Goal: Information Seeking & Learning: Learn about a topic

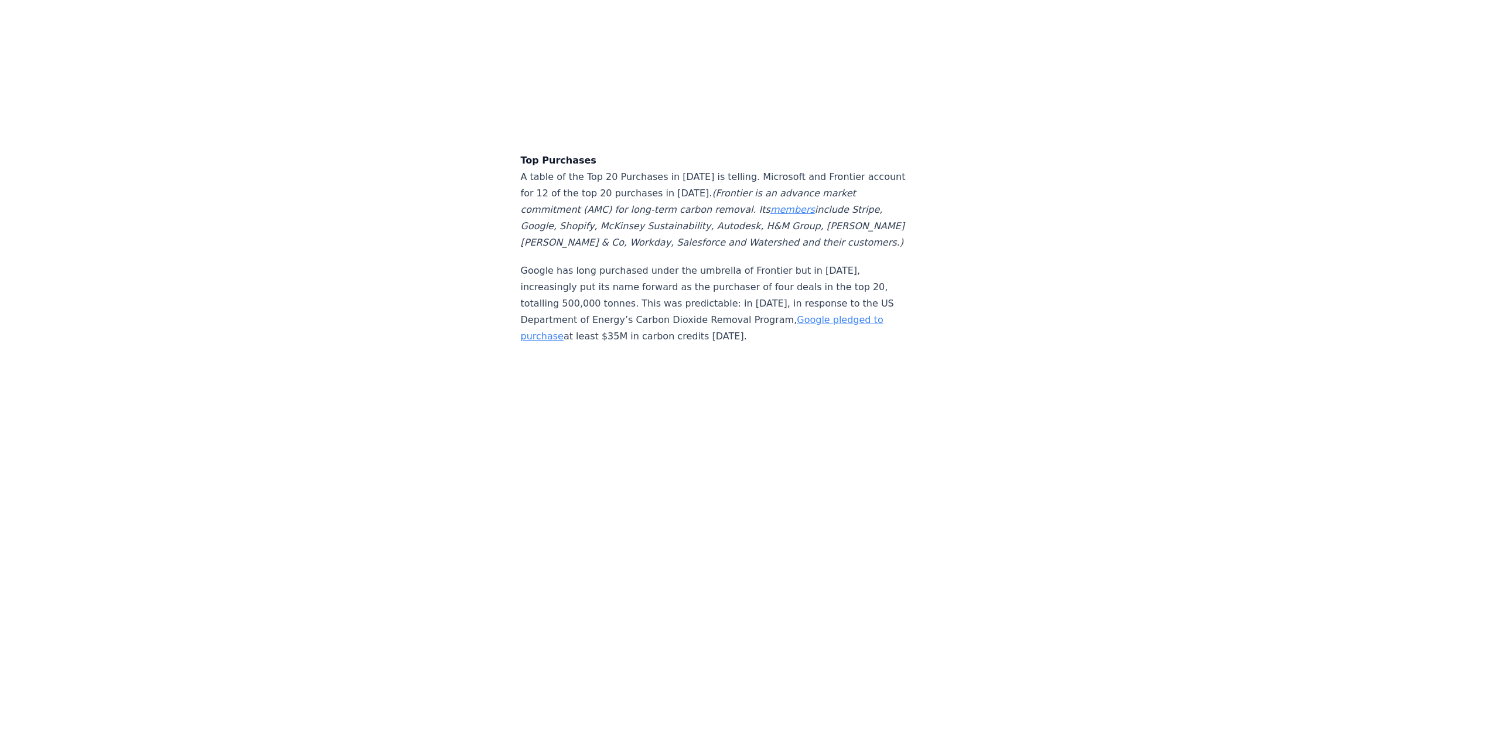
scroll to position [3106, 0]
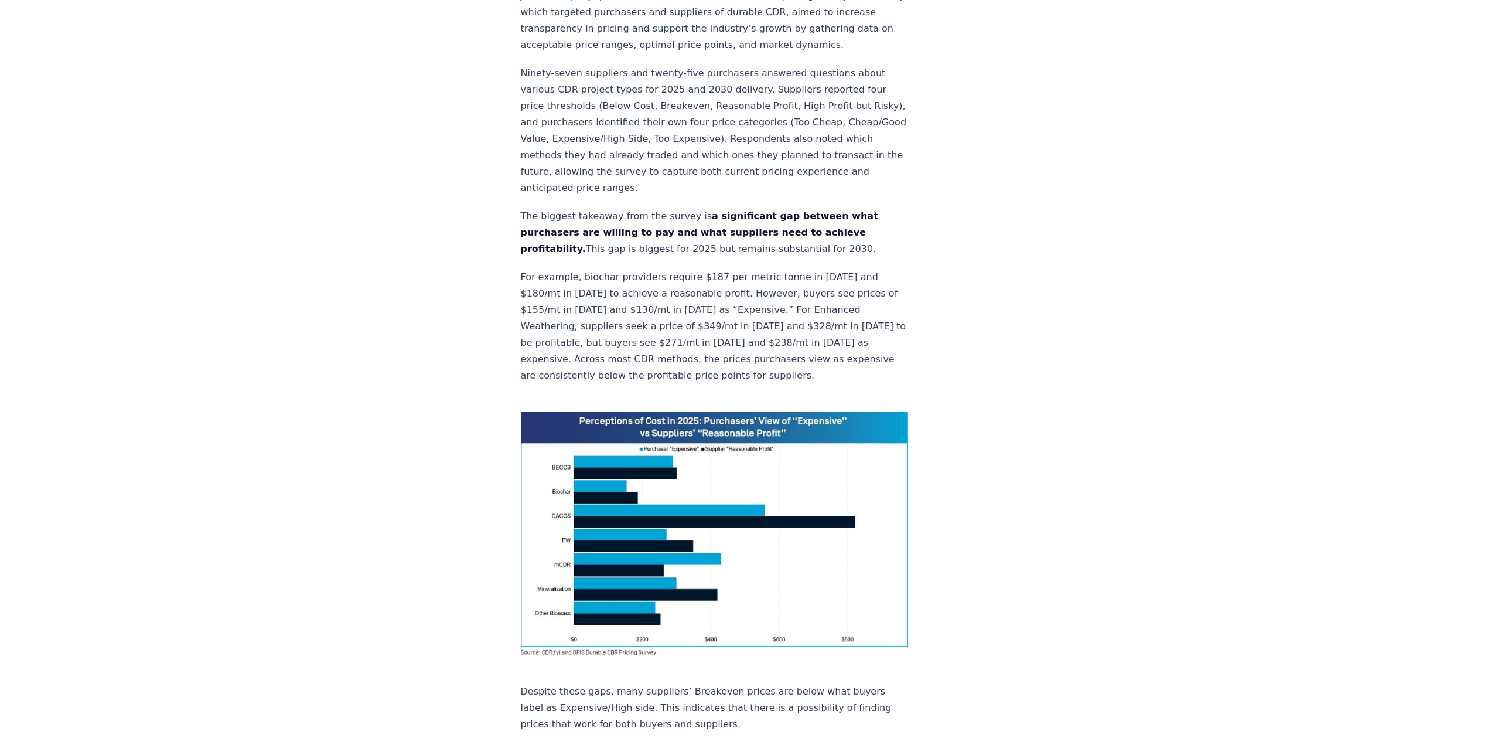
scroll to position [527, 0]
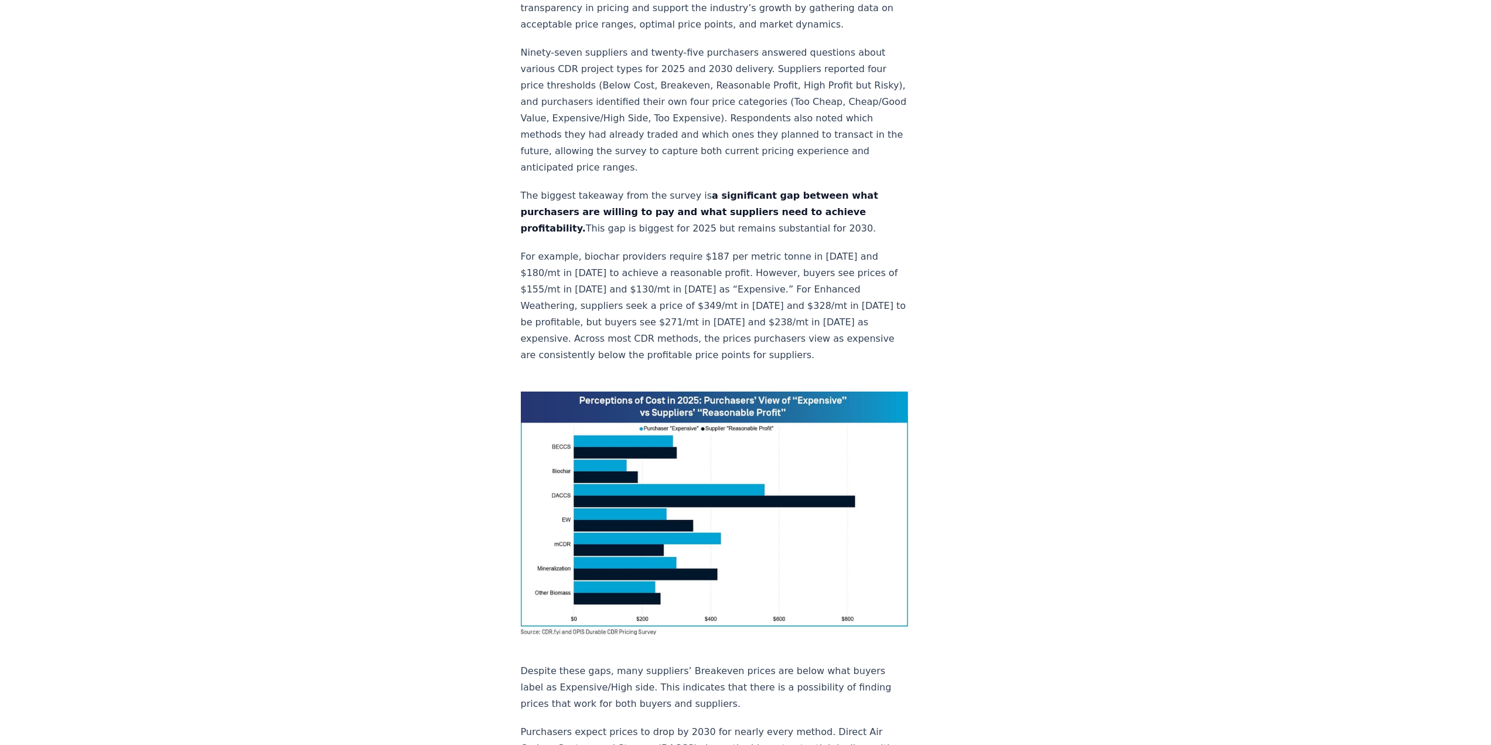
click at [611, 452] on img at bounding box center [715, 512] width 388 height 243
drag, startPoint x: 672, startPoint y: 406, endPoint x: 1043, endPoint y: 404, distance: 370.9
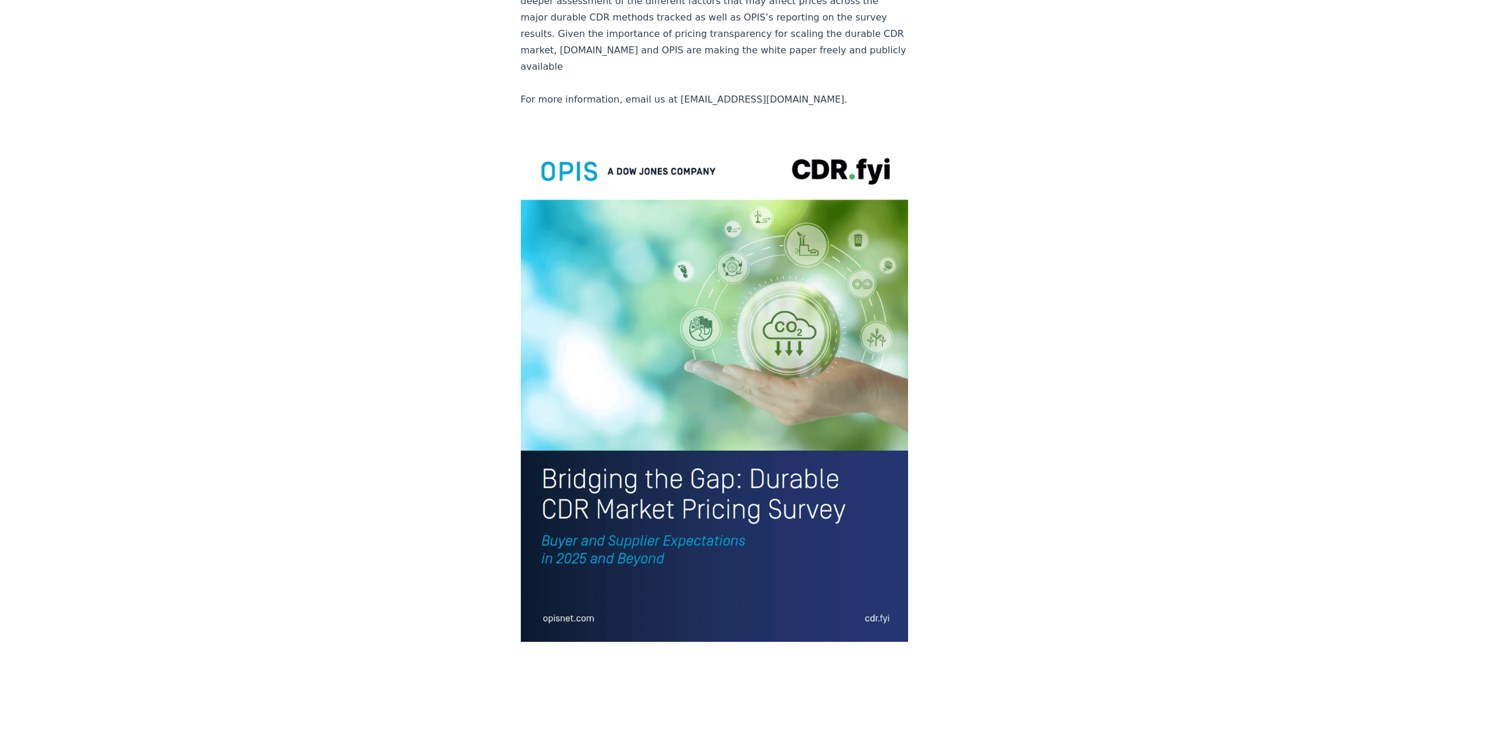
scroll to position [2420, 0]
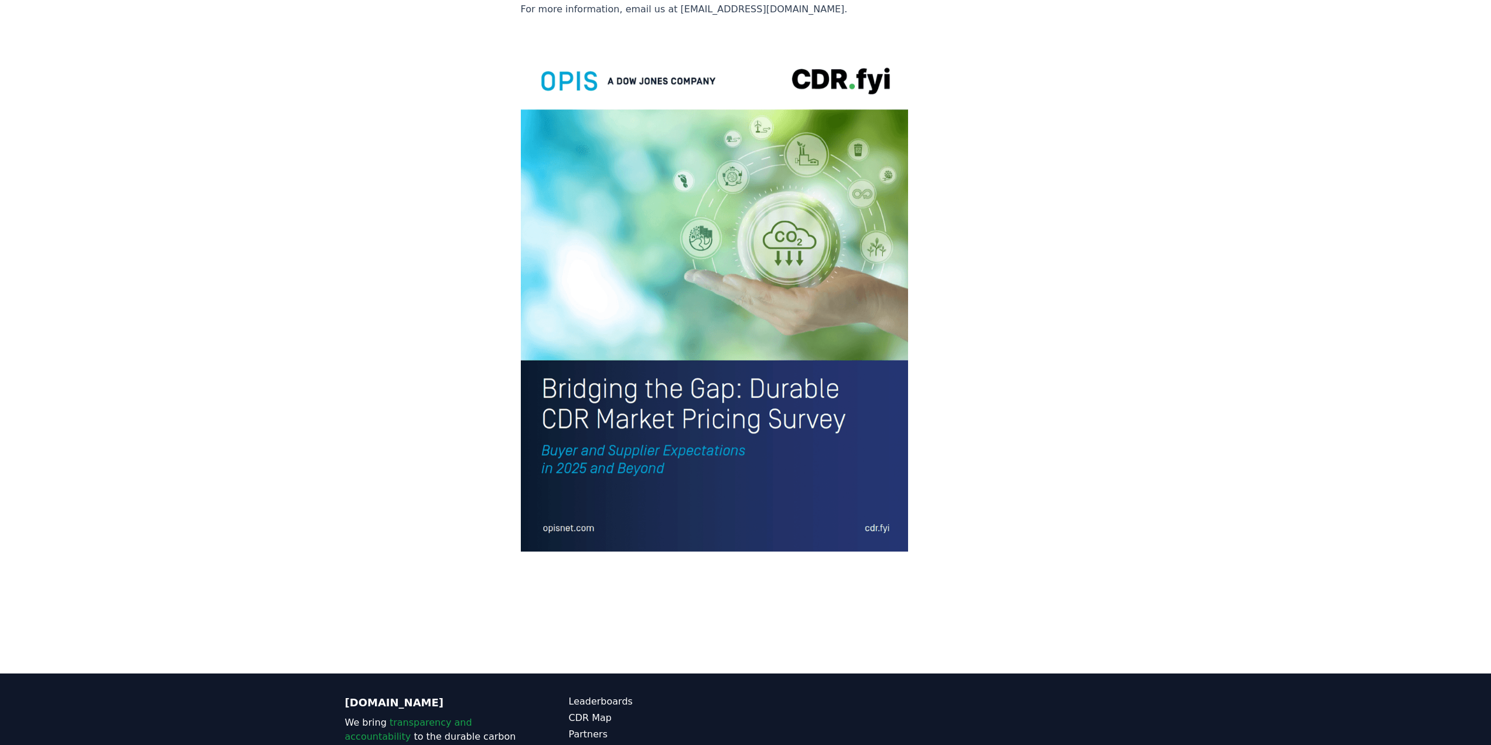
click at [603, 311] on img at bounding box center [715, 299] width 388 height 506
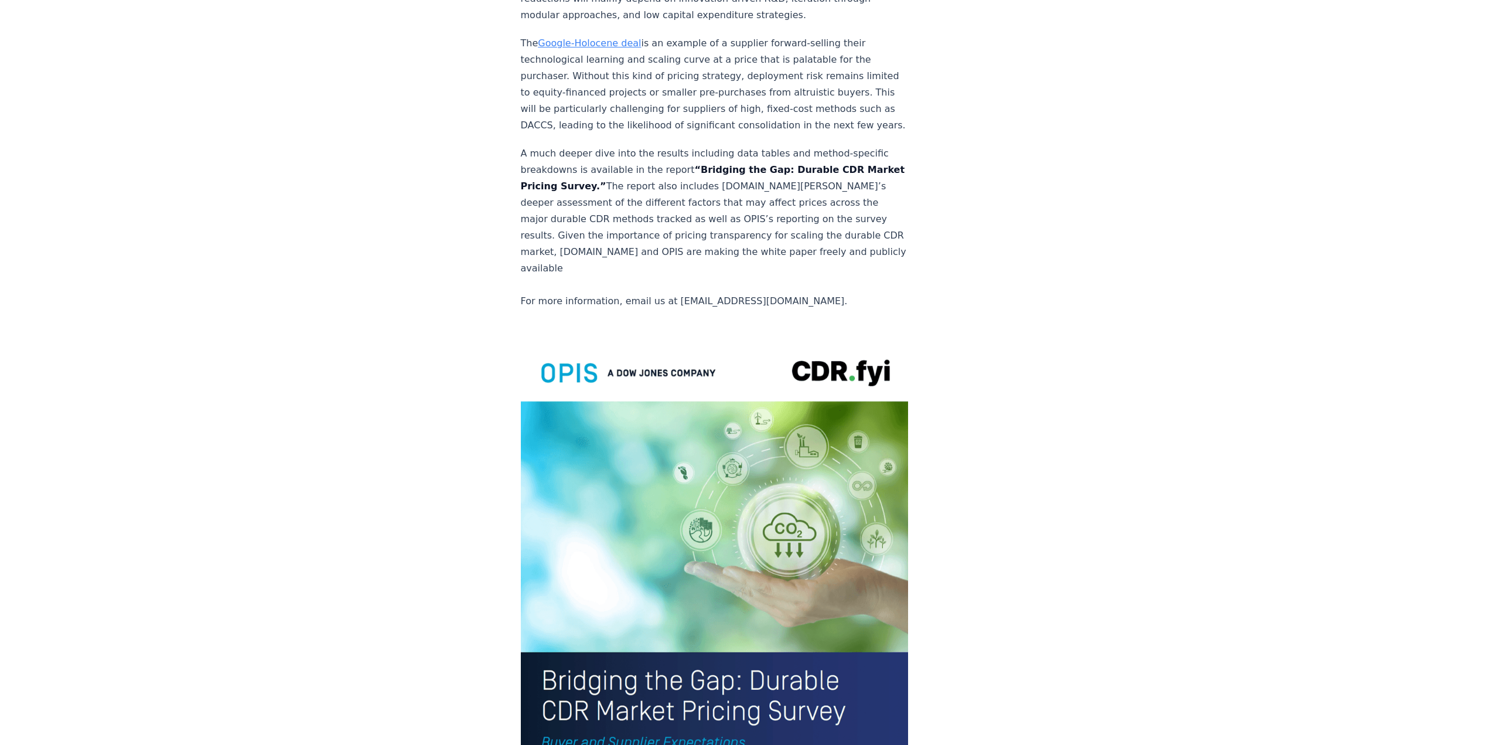
scroll to position [2127, 0]
click at [775, 339] on img at bounding box center [715, 592] width 388 height 506
drag, startPoint x: 746, startPoint y: 510, endPoint x: 746, endPoint y: 484, distance: 26.4
click at [746, 510] on img at bounding box center [715, 592] width 388 height 506
drag, startPoint x: 551, startPoint y: 251, endPoint x: 713, endPoint y: 246, distance: 161.2
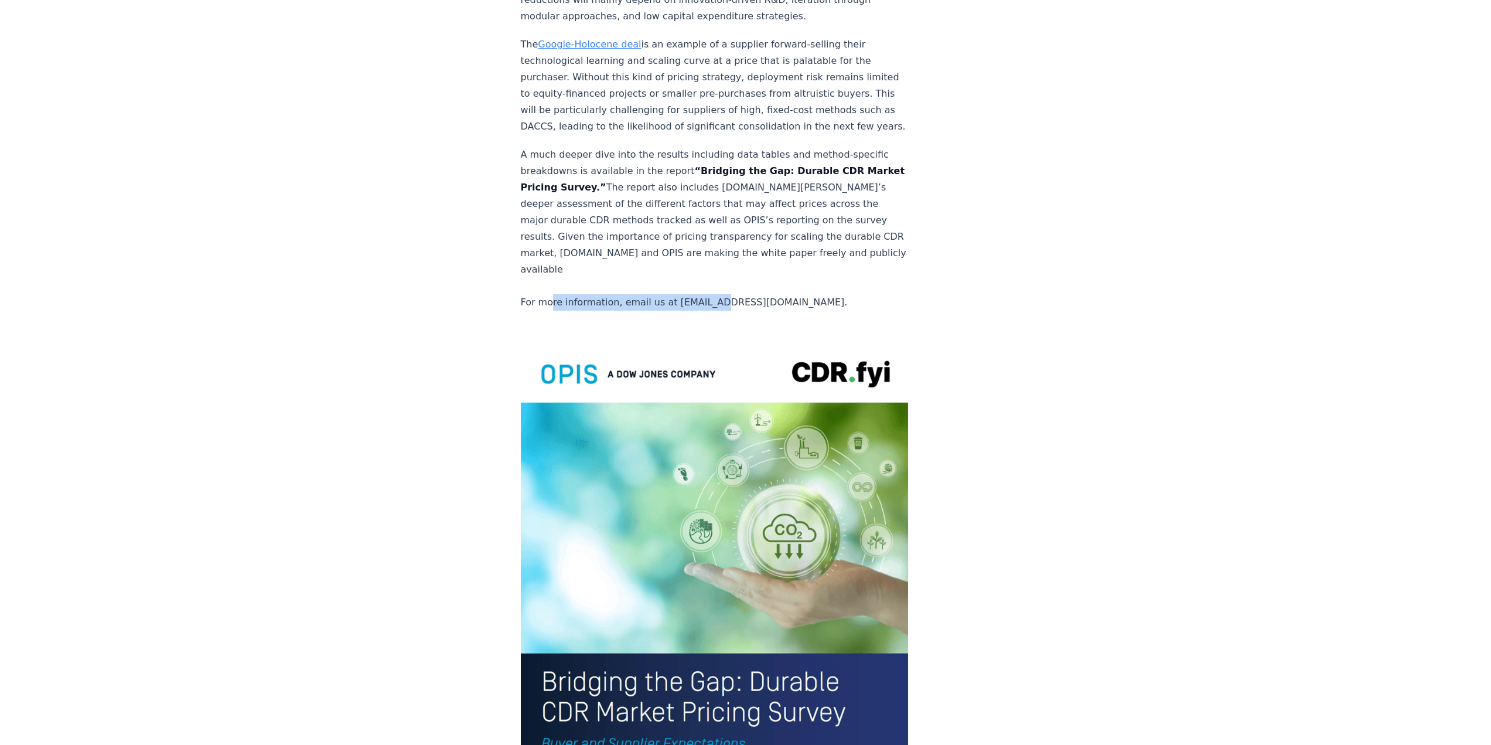
click at [713, 246] on p "A much deeper dive into the results including data tables and method-specific b…" at bounding box center [715, 228] width 388 height 164
drag, startPoint x: 627, startPoint y: 237, endPoint x: 747, endPoint y: 246, distance: 119.9
click at [629, 237] on p "A much deeper dive into the results including data tables and method-specific b…" at bounding box center [715, 228] width 388 height 164
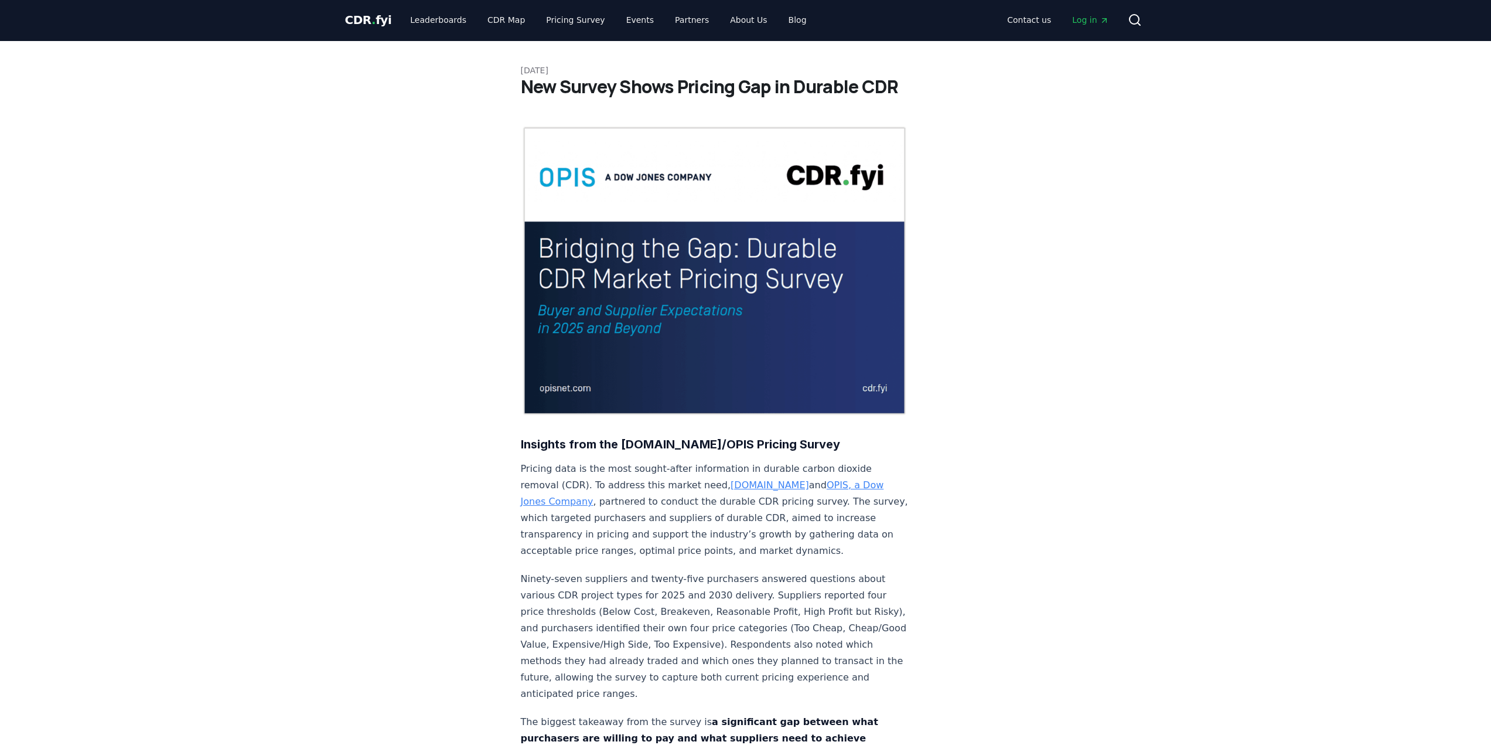
scroll to position [0, 0]
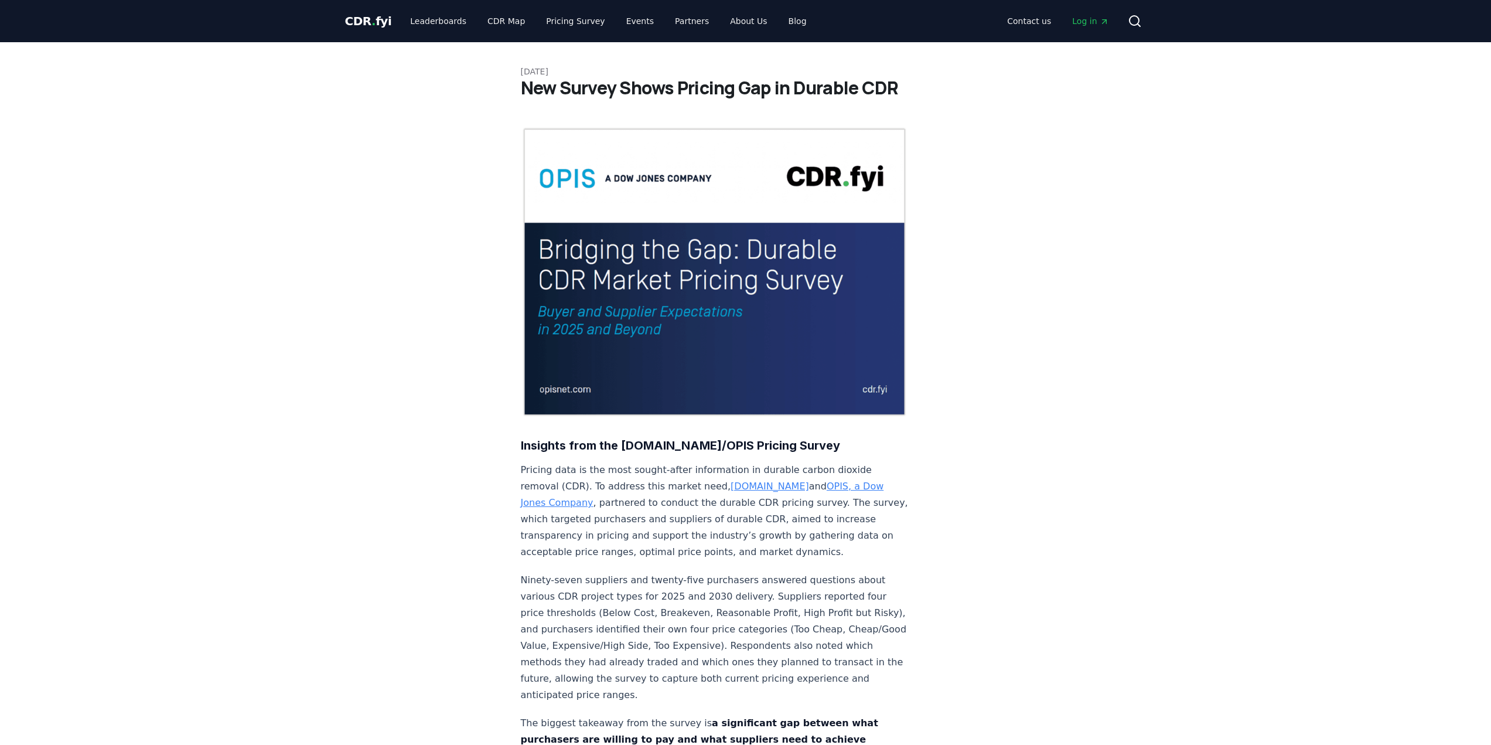
click at [664, 237] on img at bounding box center [715, 272] width 388 height 291
drag, startPoint x: 597, startPoint y: 357, endPoint x: 592, endPoint y: 364, distance: 8.9
click at [597, 357] on img at bounding box center [715, 272] width 388 height 291
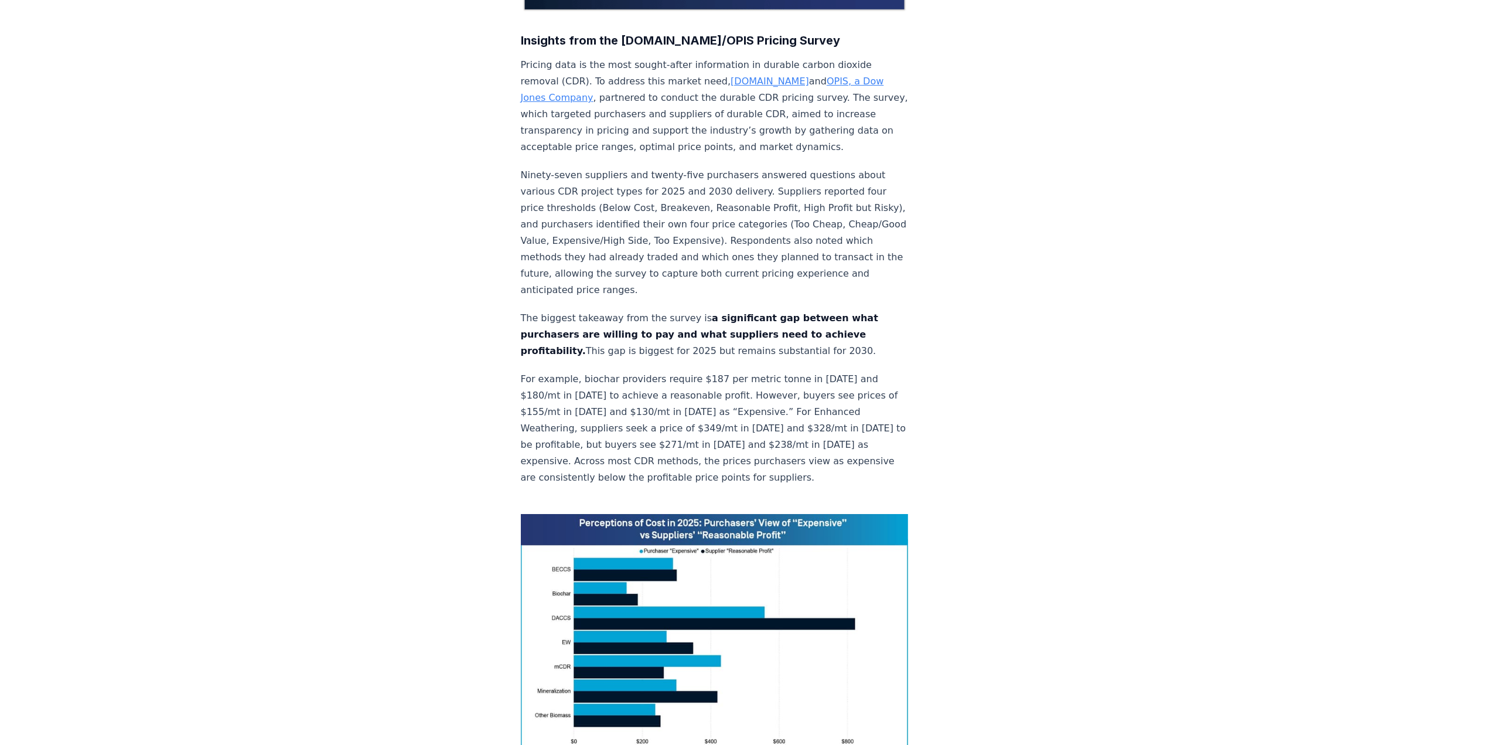
scroll to position [645, 0]
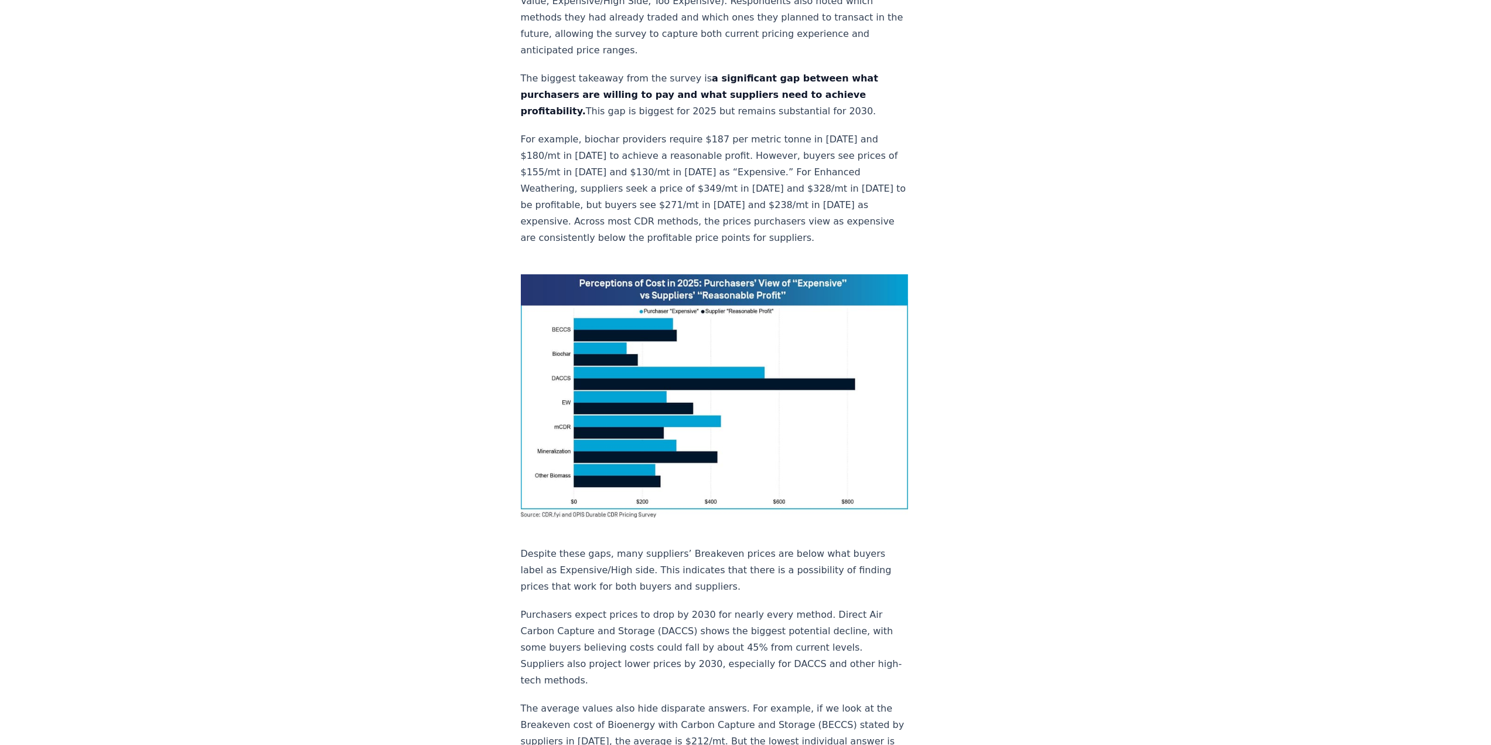
click at [635, 357] on img at bounding box center [715, 395] width 388 height 243
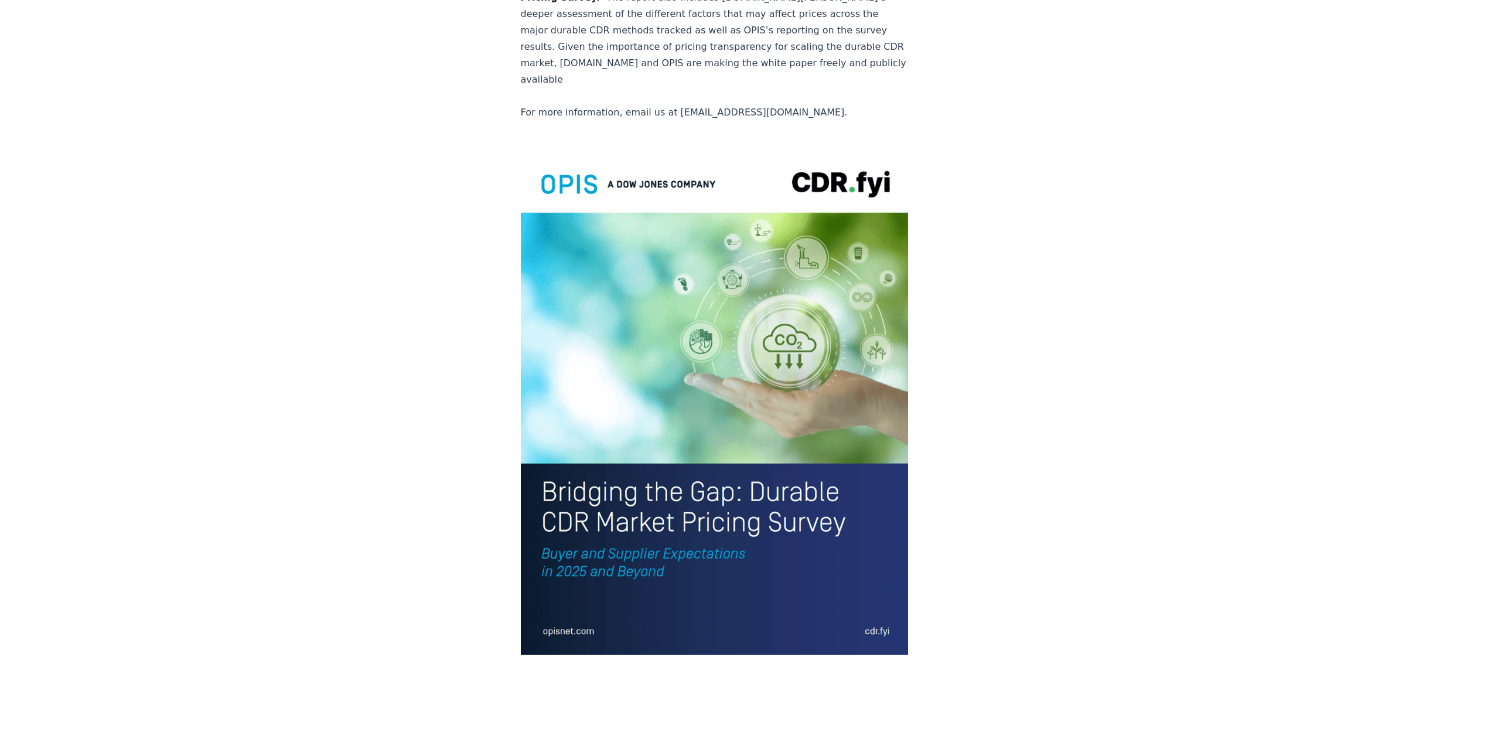
scroll to position [2403, 0]
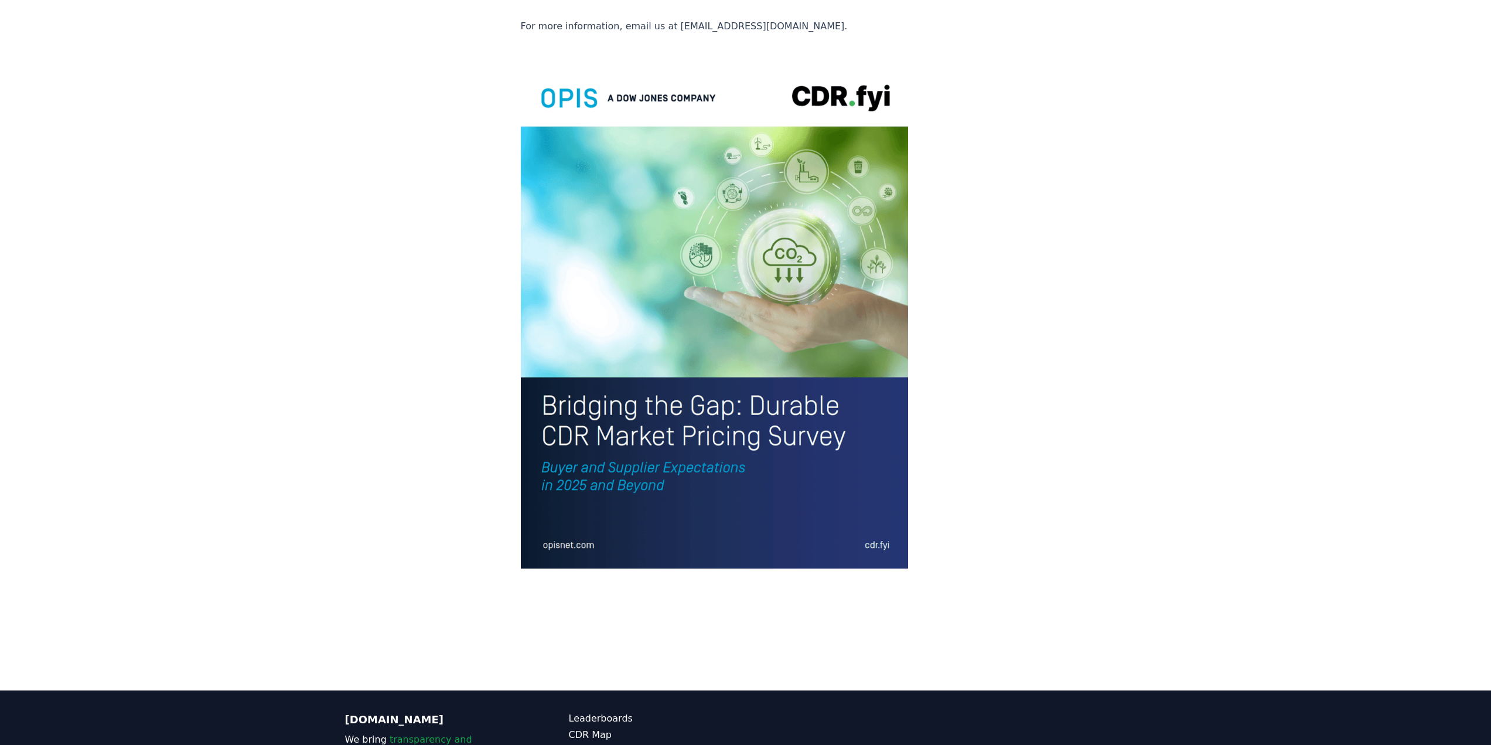
click at [591, 191] on img at bounding box center [715, 316] width 388 height 506
click at [568, 422] on img at bounding box center [715, 316] width 388 height 506
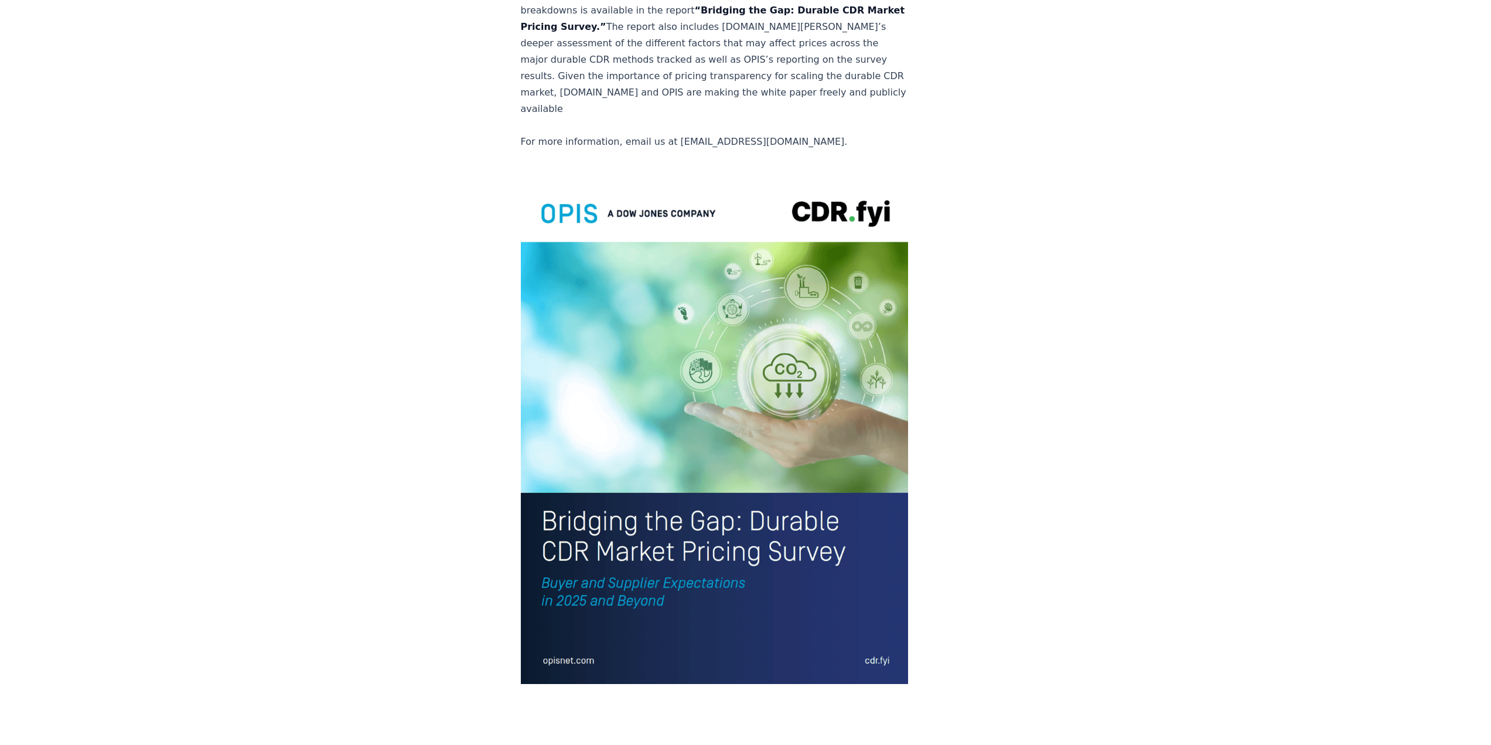
scroll to position [2051, 0]
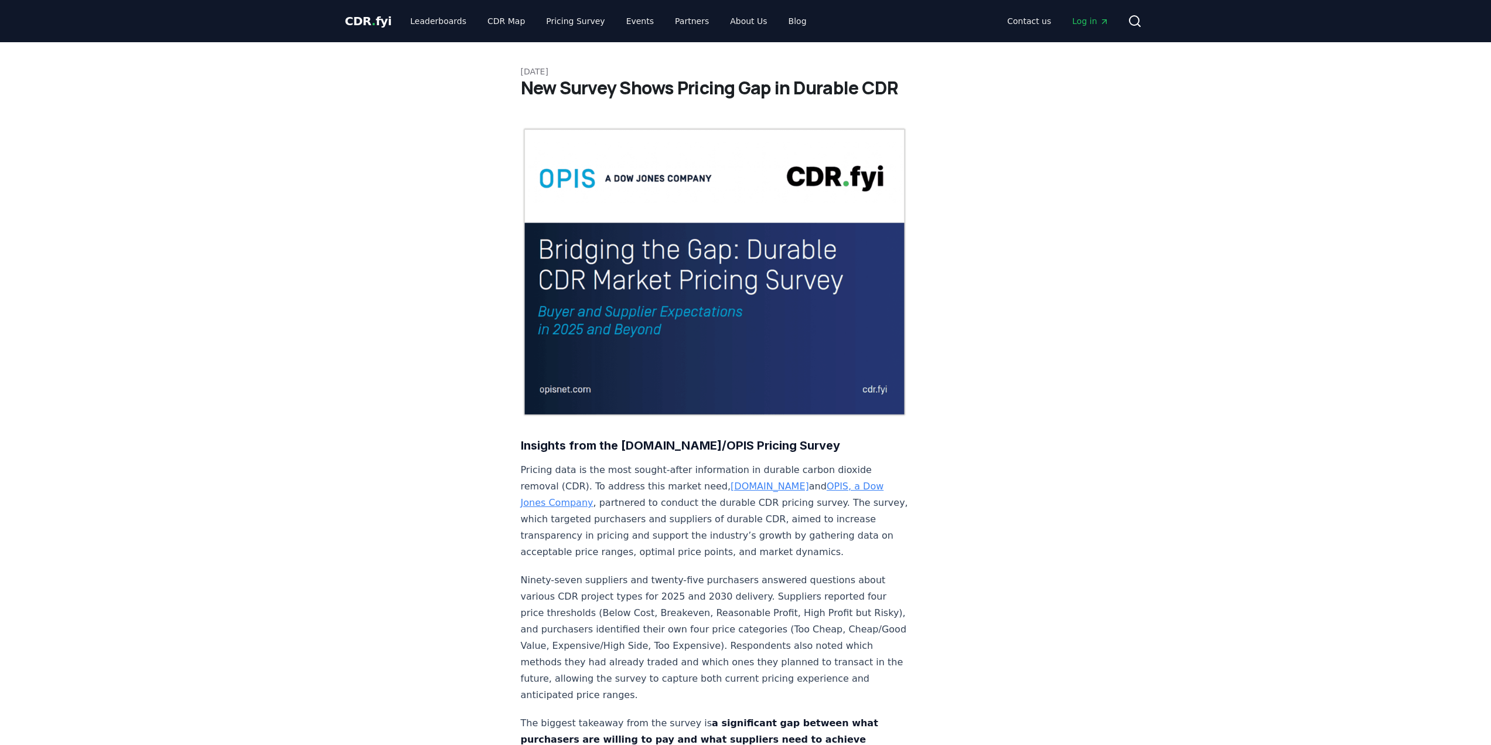
click at [572, 83] on h1 "New Survey Shows Pricing Gap in Durable CDR" at bounding box center [746, 87] width 450 height 21
click at [700, 261] on img at bounding box center [715, 272] width 388 height 291
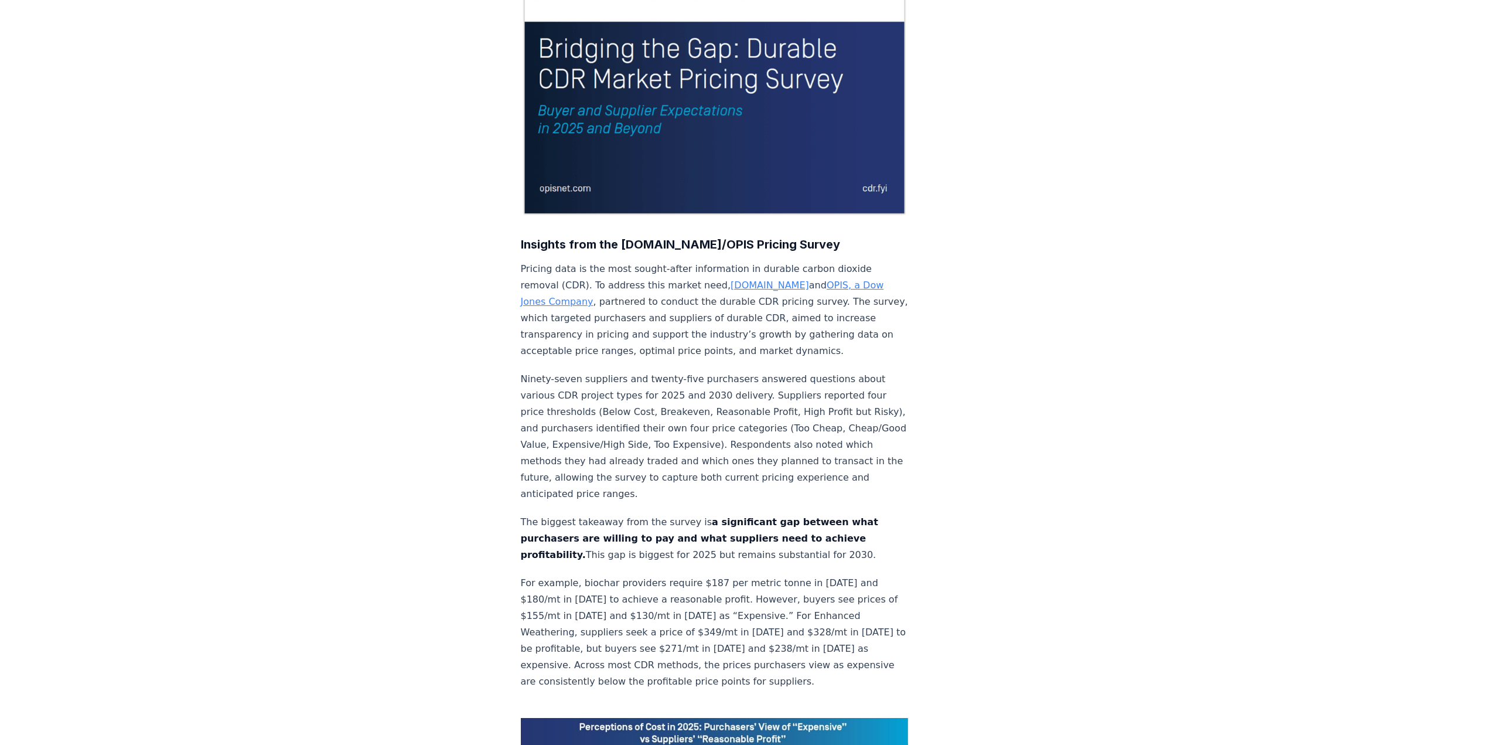
scroll to position [234, 0]
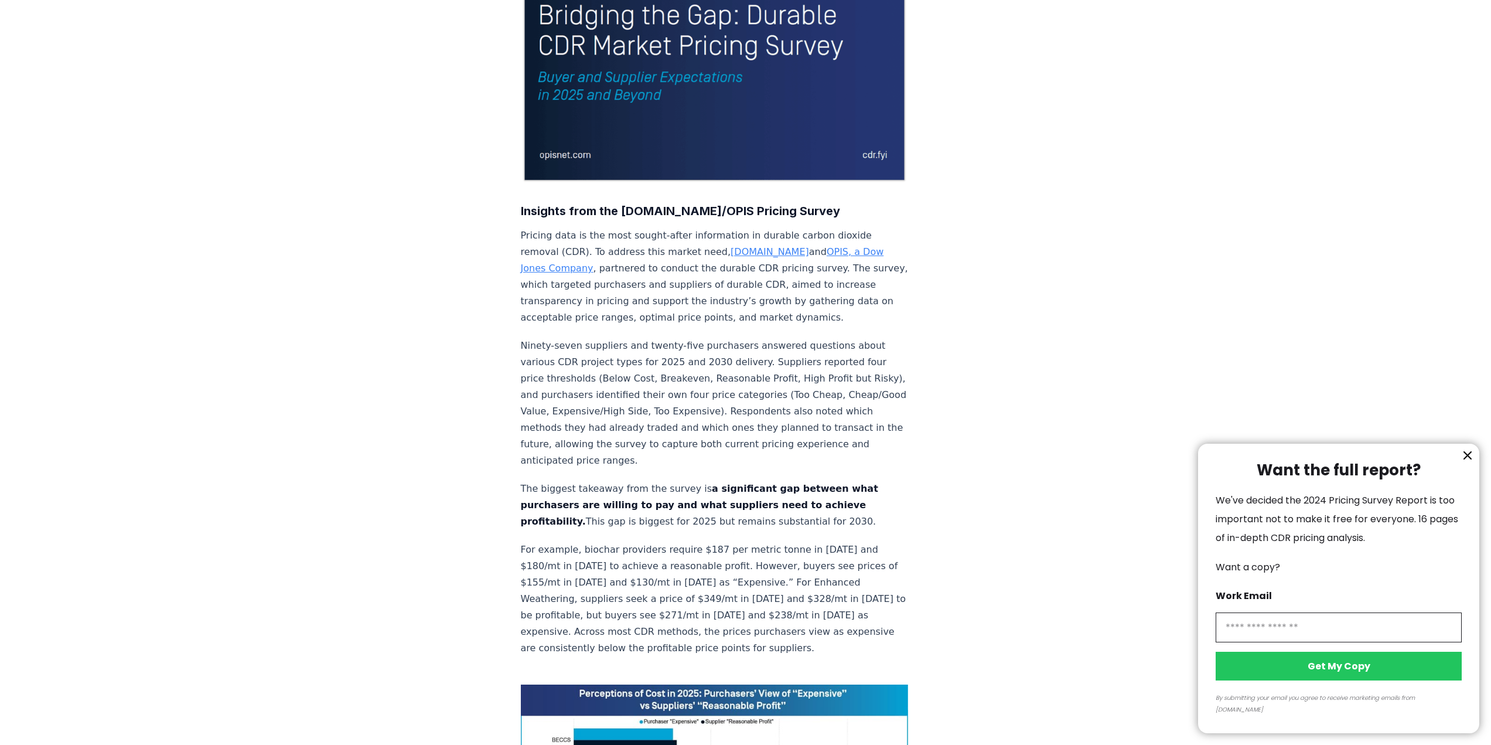
click at [604, 51] on div at bounding box center [745, 372] width 1491 height 745
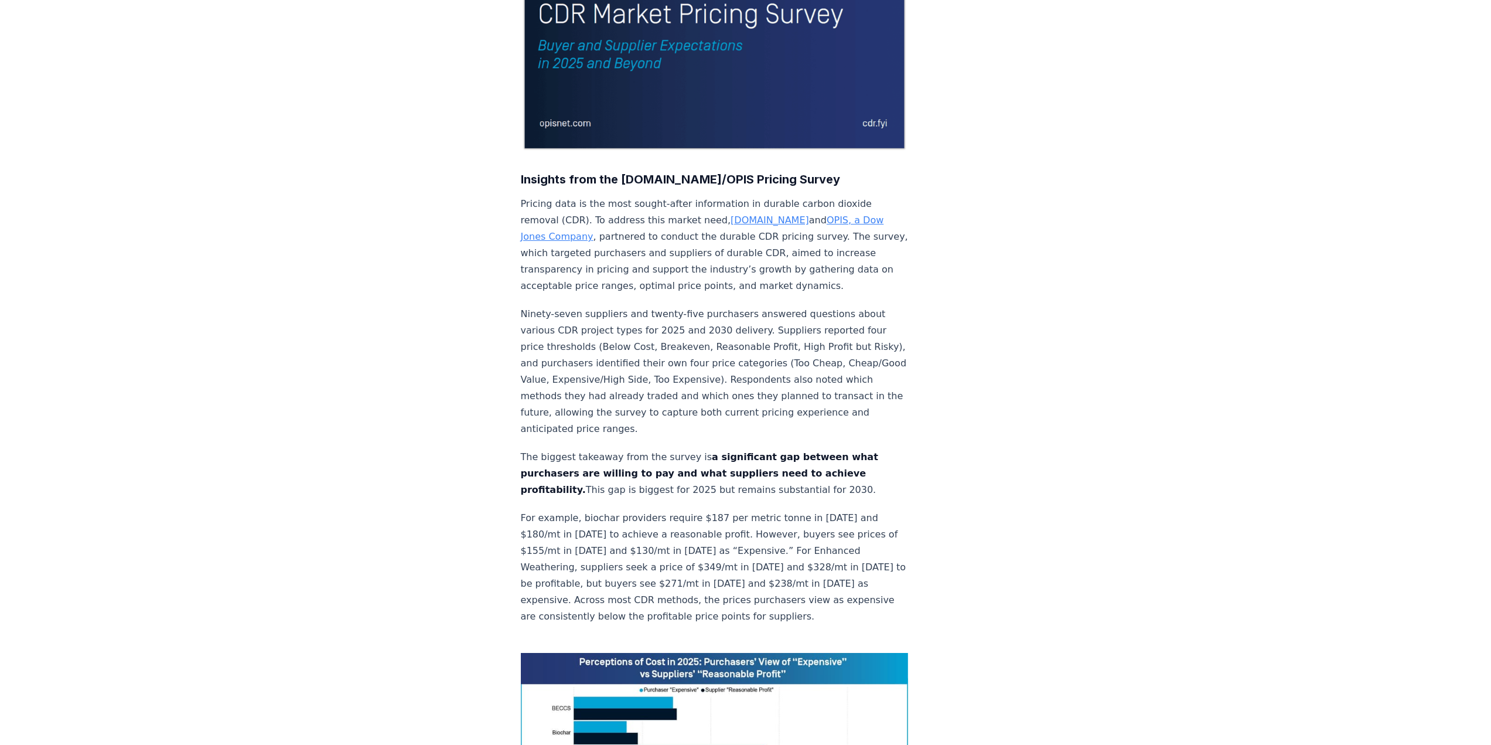
scroll to position [645, 0]
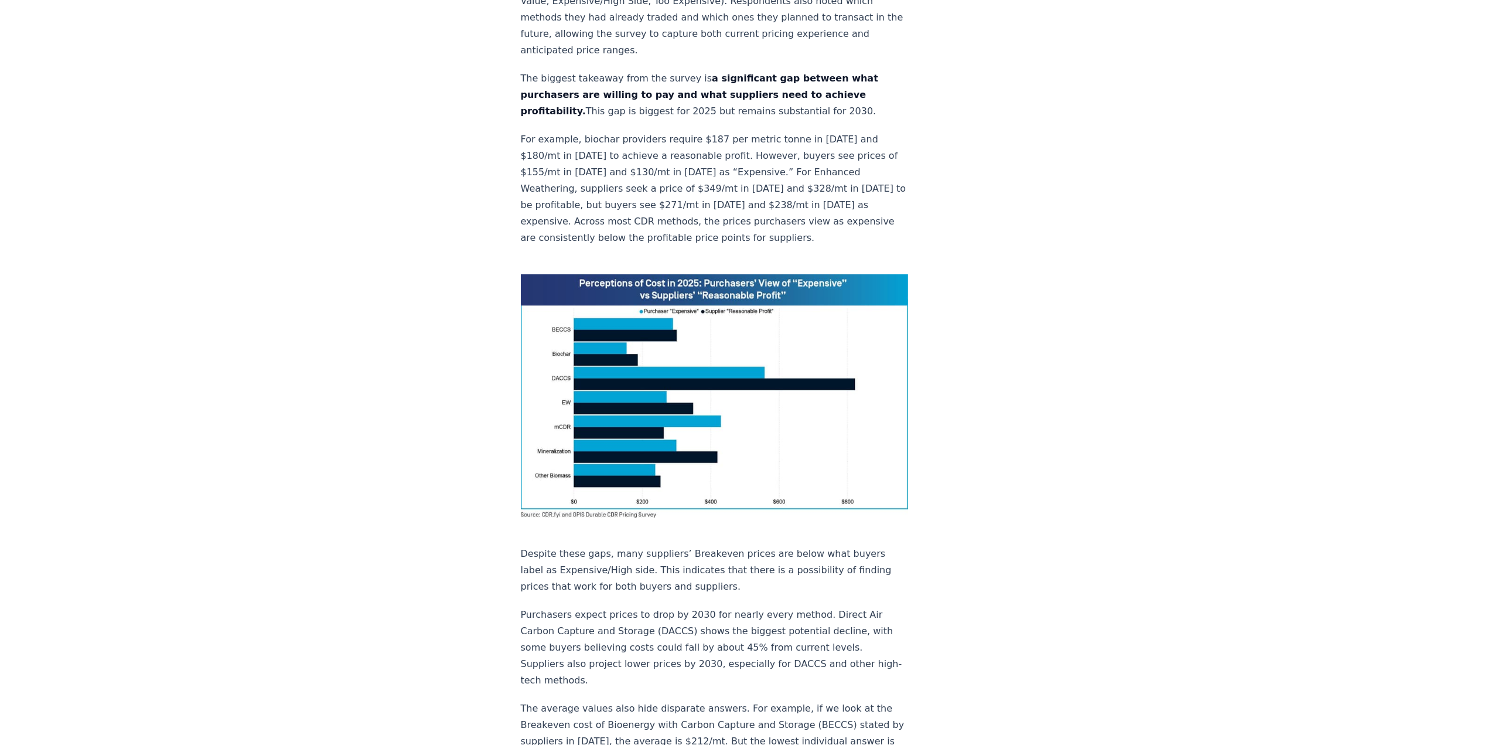
click at [674, 292] on img at bounding box center [715, 395] width 388 height 243
click at [604, 393] on img at bounding box center [715, 395] width 388 height 243
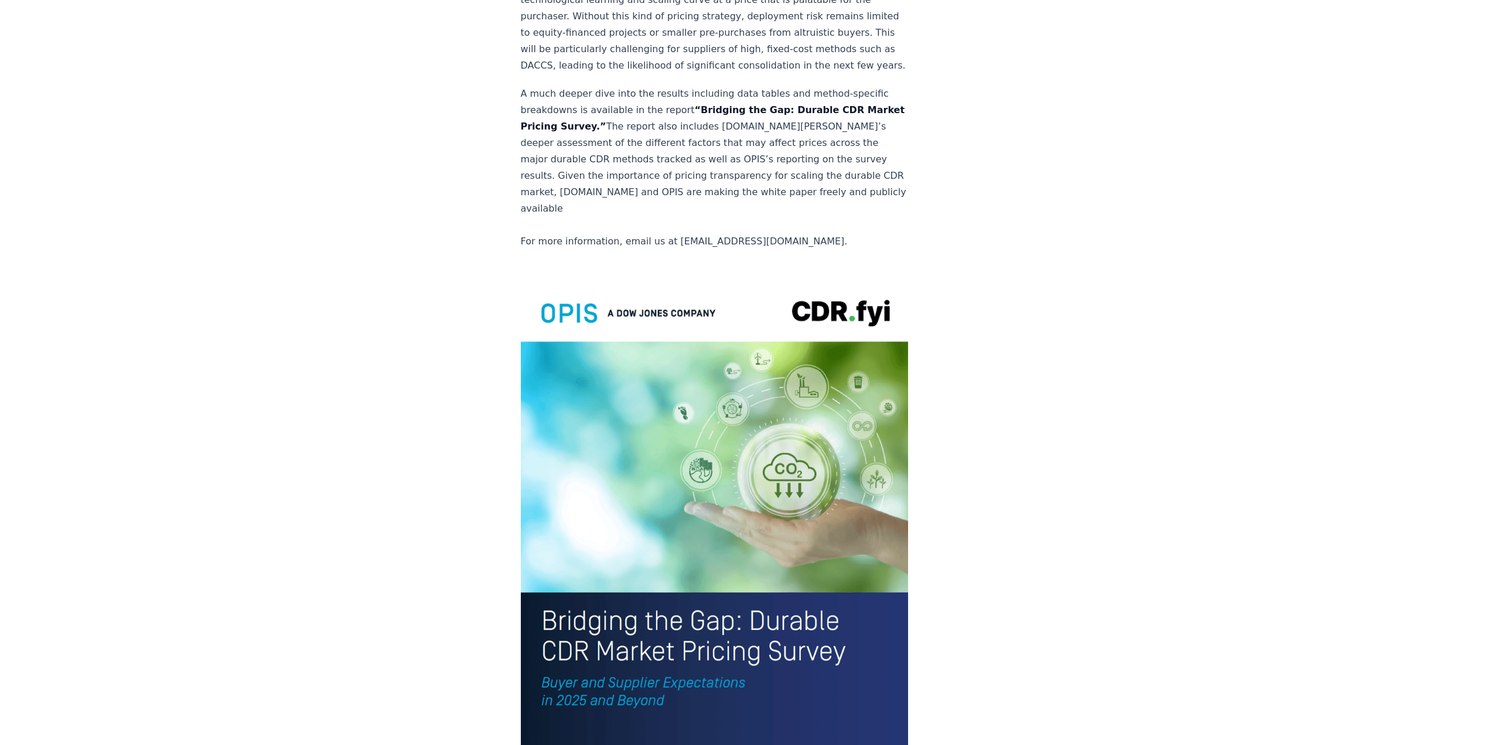
scroll to position [2403, 0]
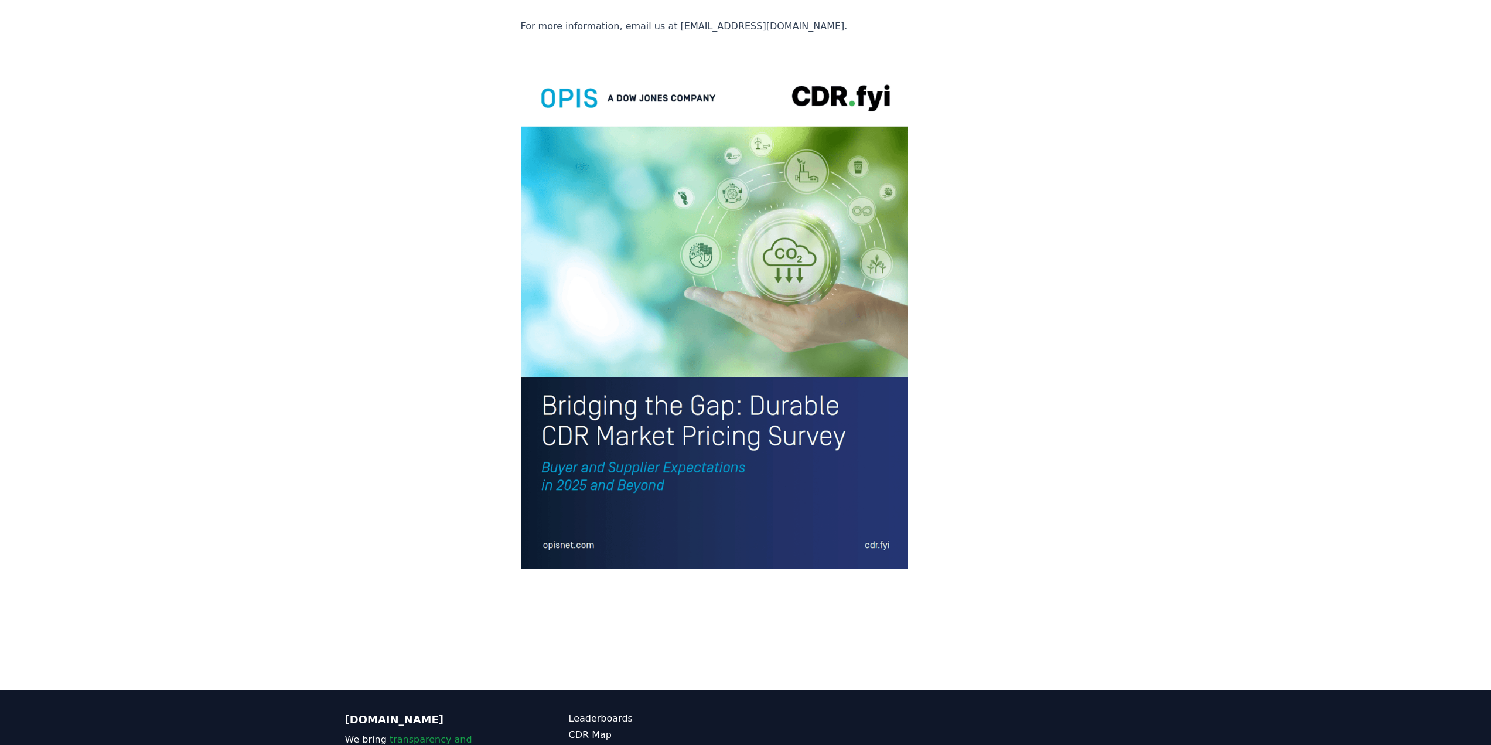
click at [622, 345] on img at bounding box center [715, 316] width 388 height 506
click at [602, 402] on img at bounding box center [715, 316] width 388 height 506
click at [632, 343] on img at bounding box center [715, 316] width 388 height 506
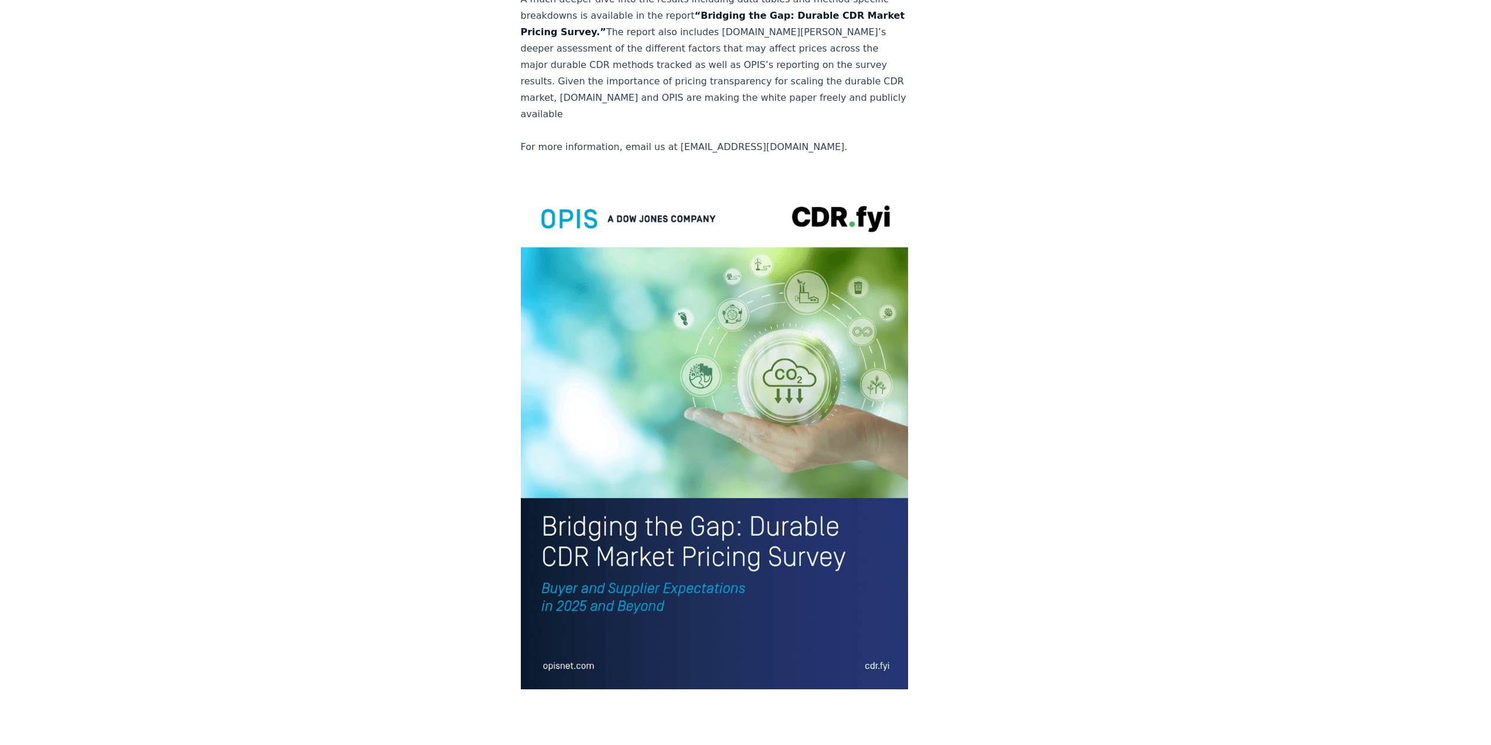
scroll to position [1992, 0]
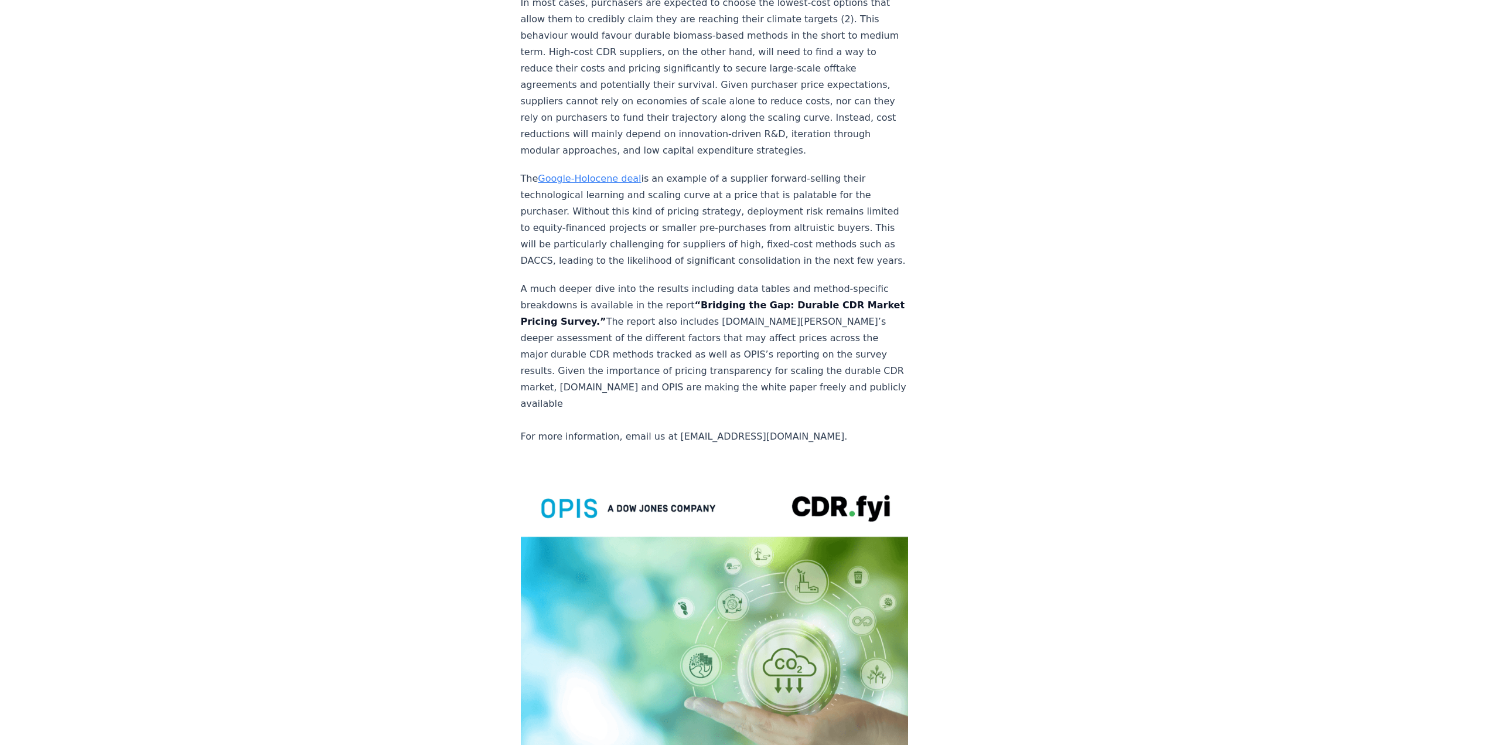
click at [605, 473] on img at bounding box center [715, 726] width 388 height 506
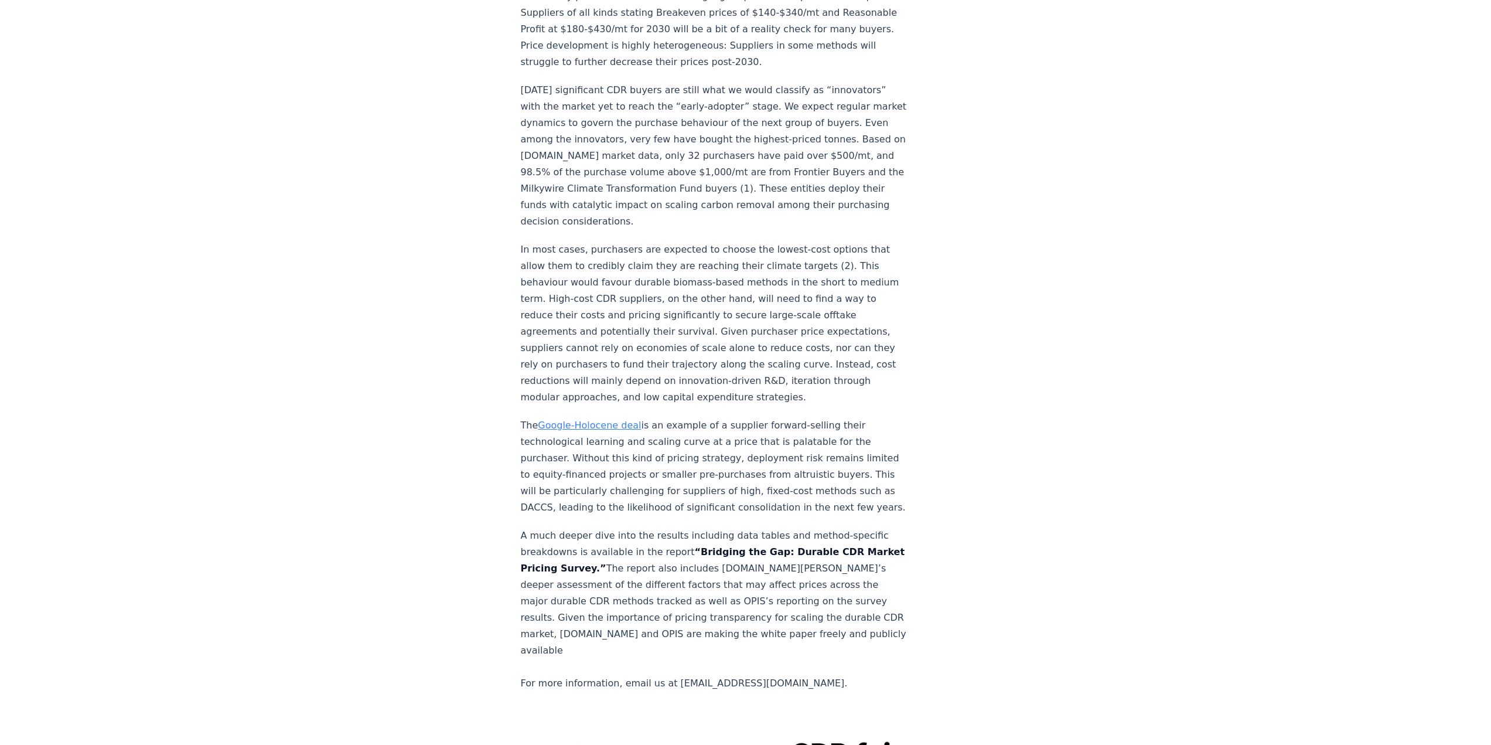
scroll to position [1699, 0]
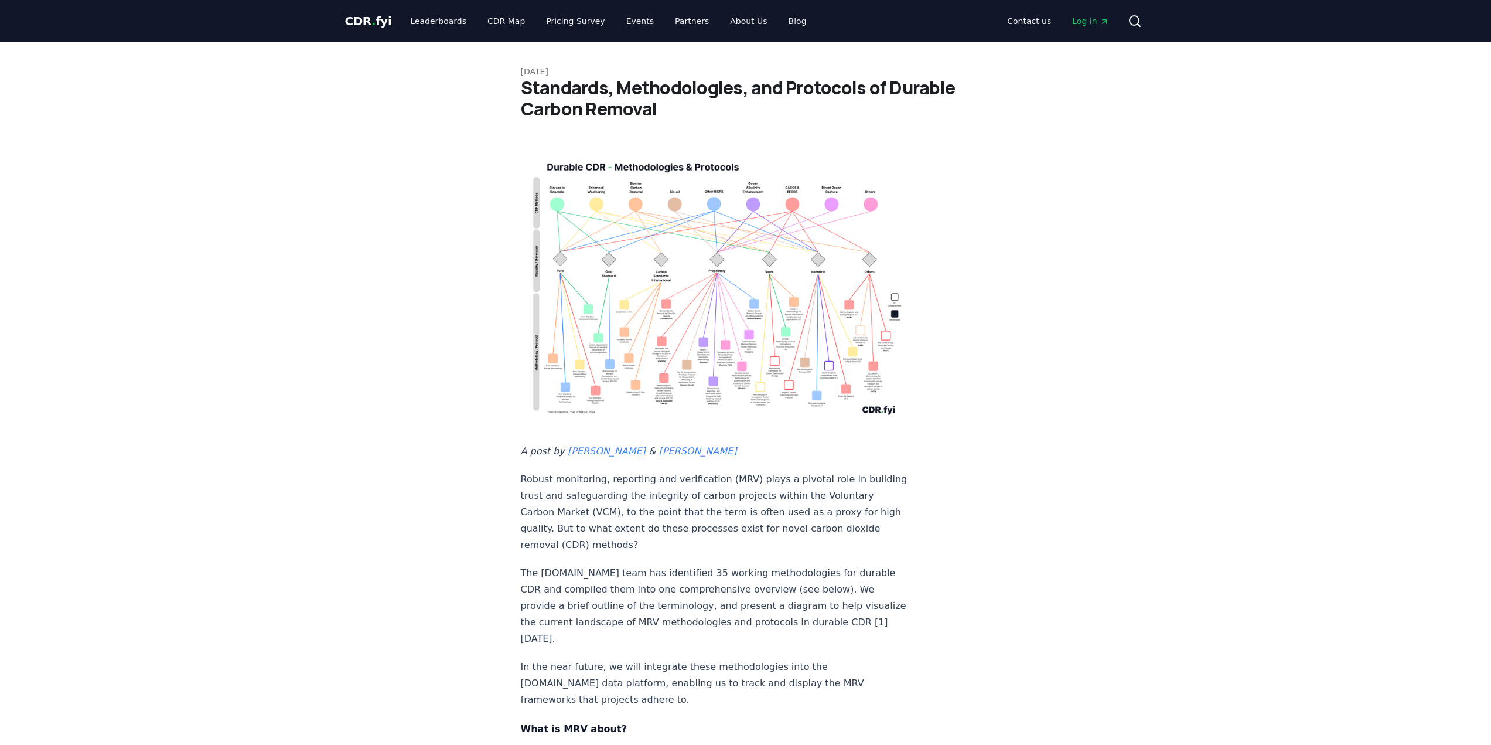
click at [689, 264] on img at bounding box center [715, 286] width 388 height 277
click at [716, 251] on img at bounding box center [715, 286] width 388 height 277
drag, startPoint x: 728, startPoint y: 410, endPoint x: 728, endPoint y: 382, distance: 27.5
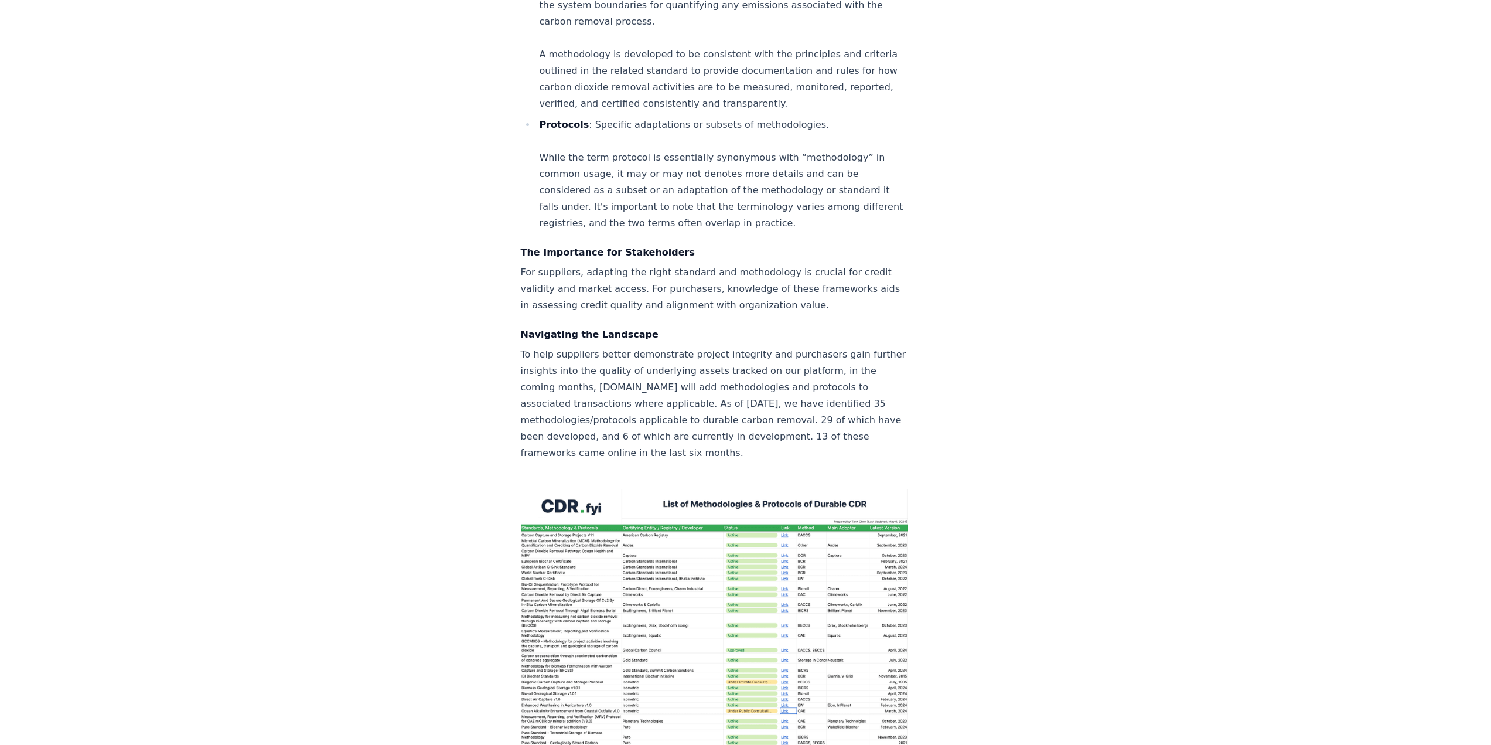
scroll to position [1641, 0]
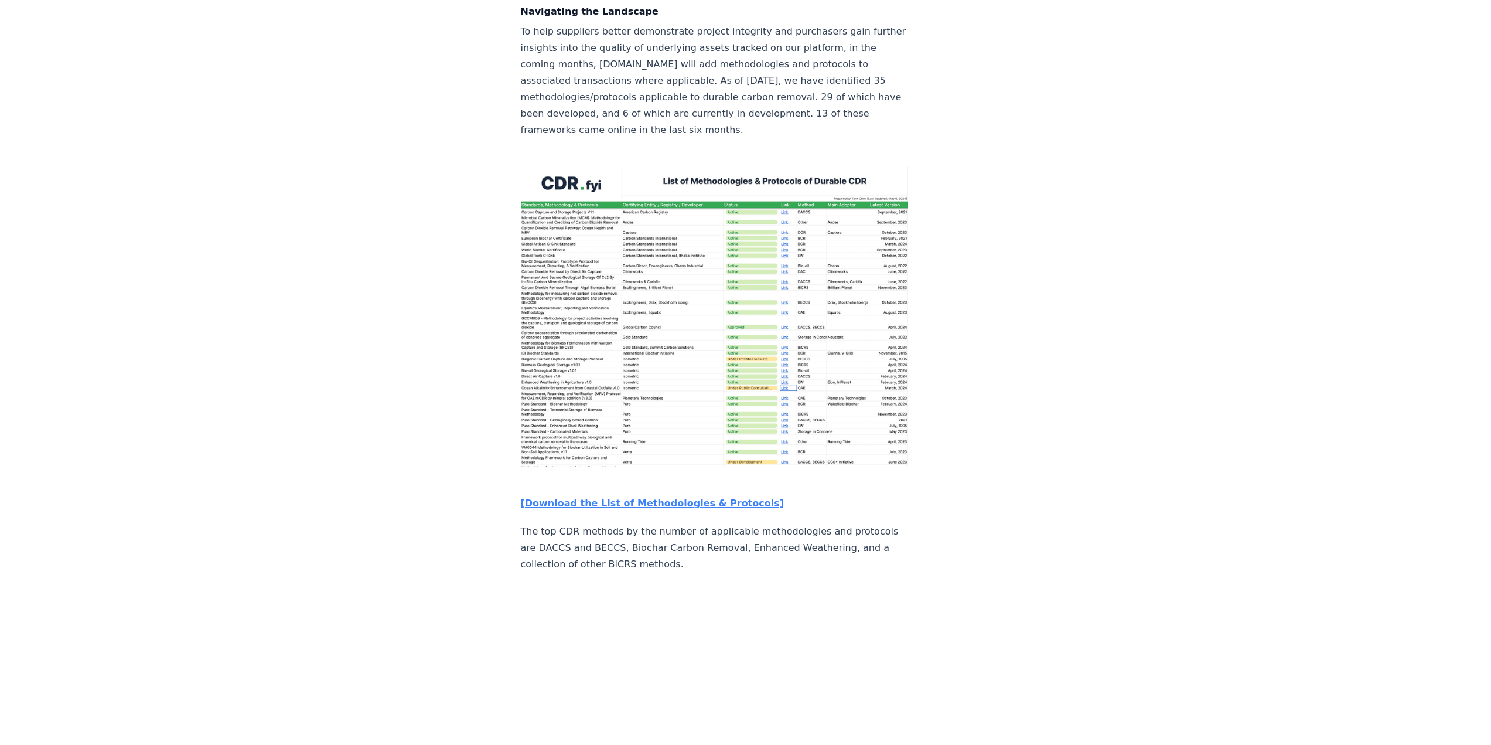
drag, startPoint x: 611, startPoint y: 429, endPoint x: 437, endPoint y: 432, distance: 173.5
click at [437, 432] on div "May 07, 2024 Standards, Methodologies, and Protocols of Durable Carbon Removal …" at bounding box center [746, 424] width 820 height 4046
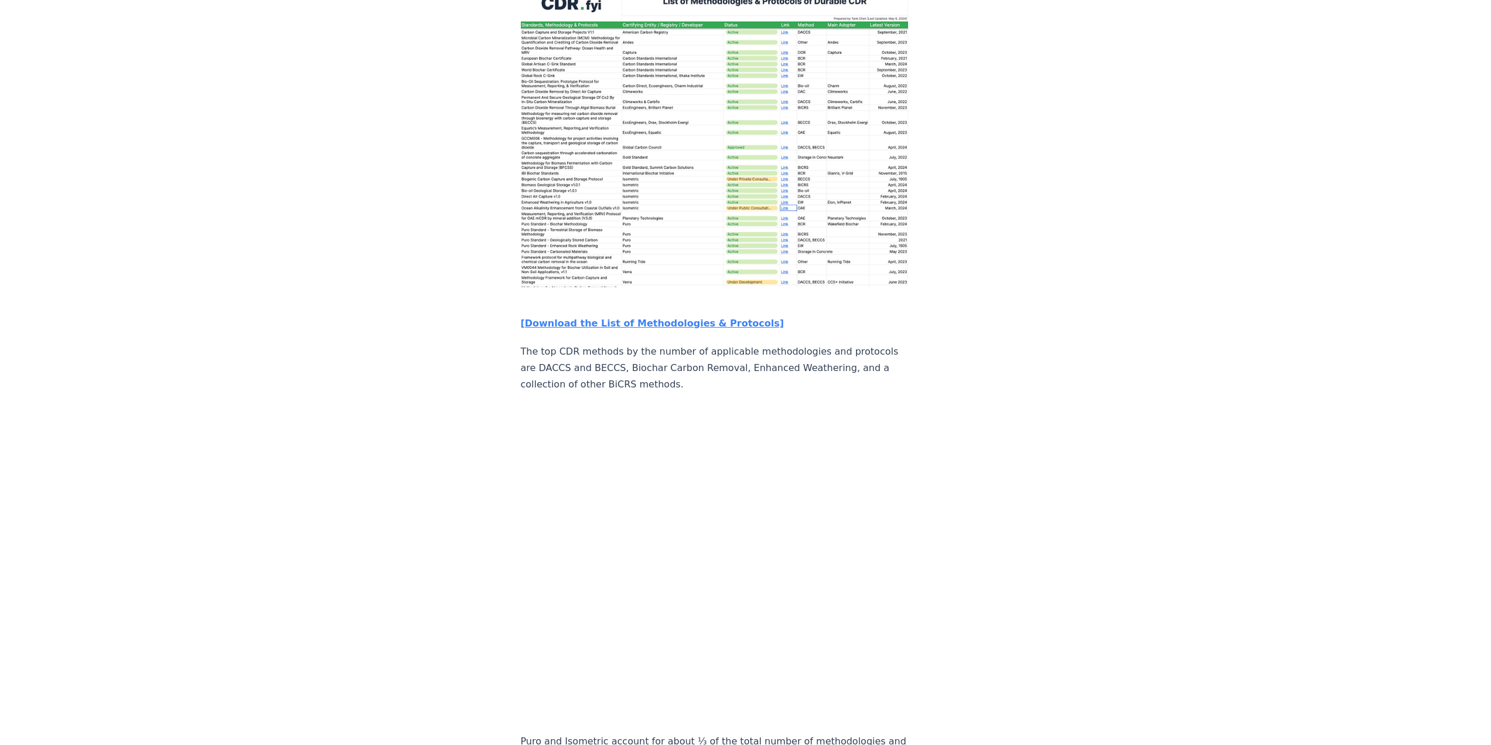
scroll to position [1875, 0]
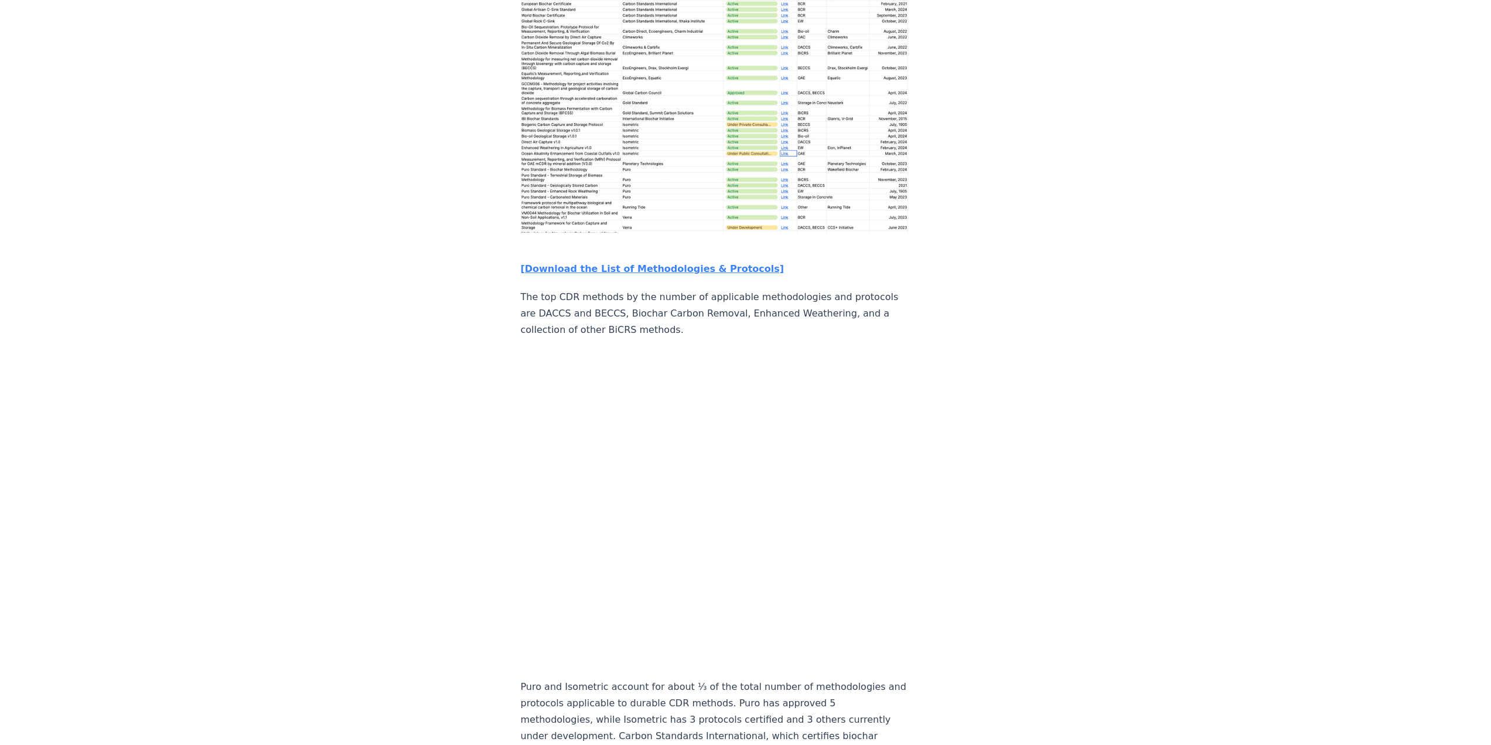
drag, startPoint x: 521, startPoint y: 381, endPoint x: 343, endPoint y: 558, distance: 251.1
click at [343, 558] on div "May 07, 2024 Standards, Methodologies, and Protocols of Durable Carbon Removal …" at bounding box center [746, 190] width 820 height 4046
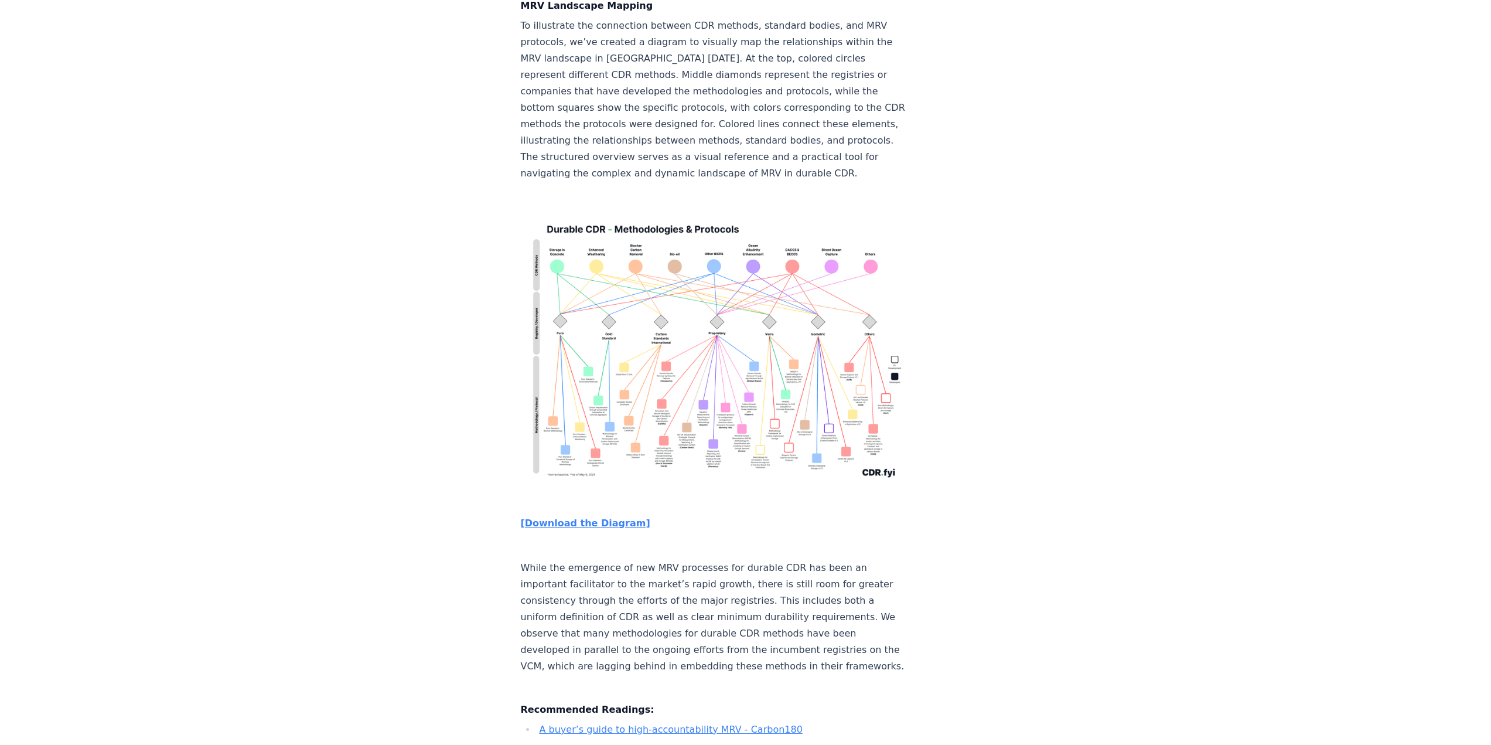
scroll to position [2930, 0]
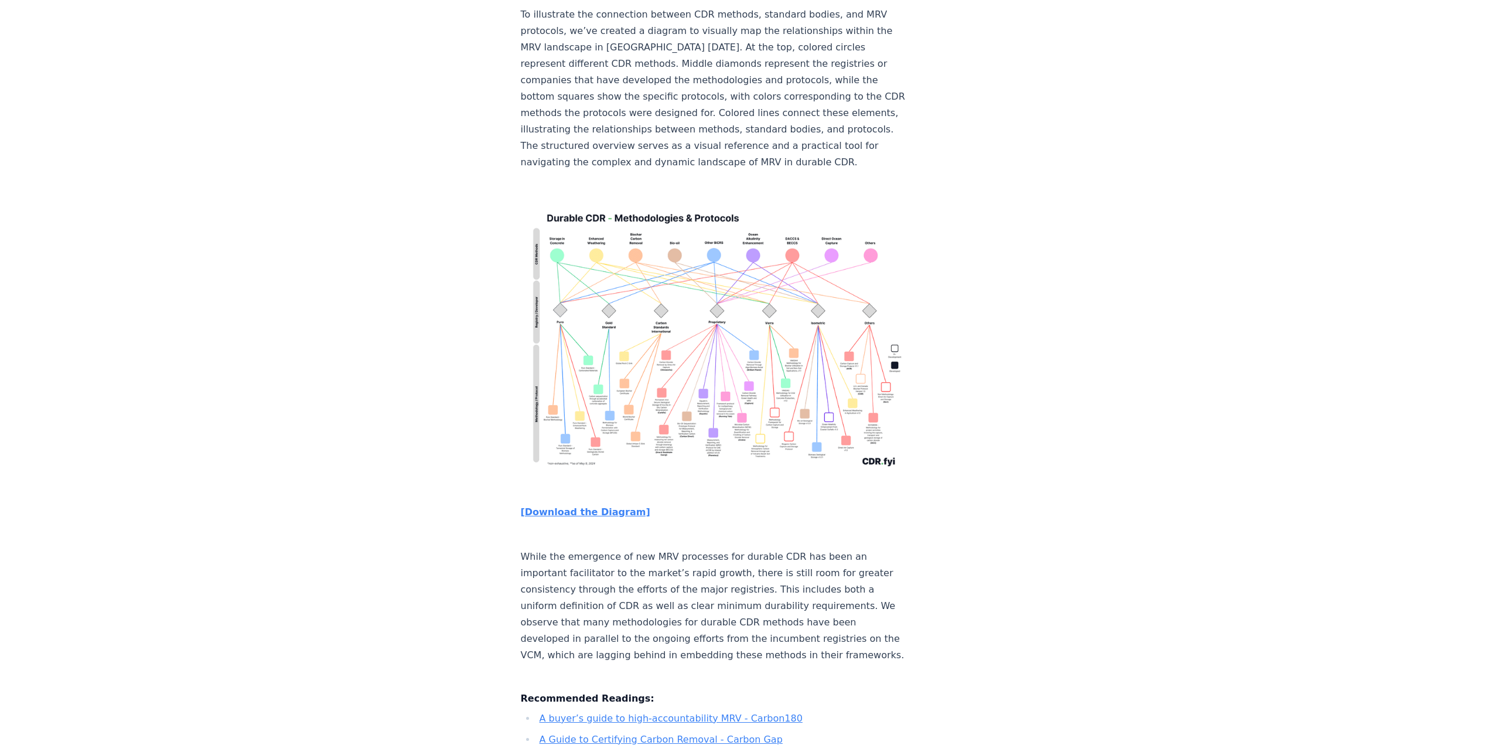
click at [573, 506] on strong "[Download the Diagram]" at bounding box center [586, 511] width 130 height 11
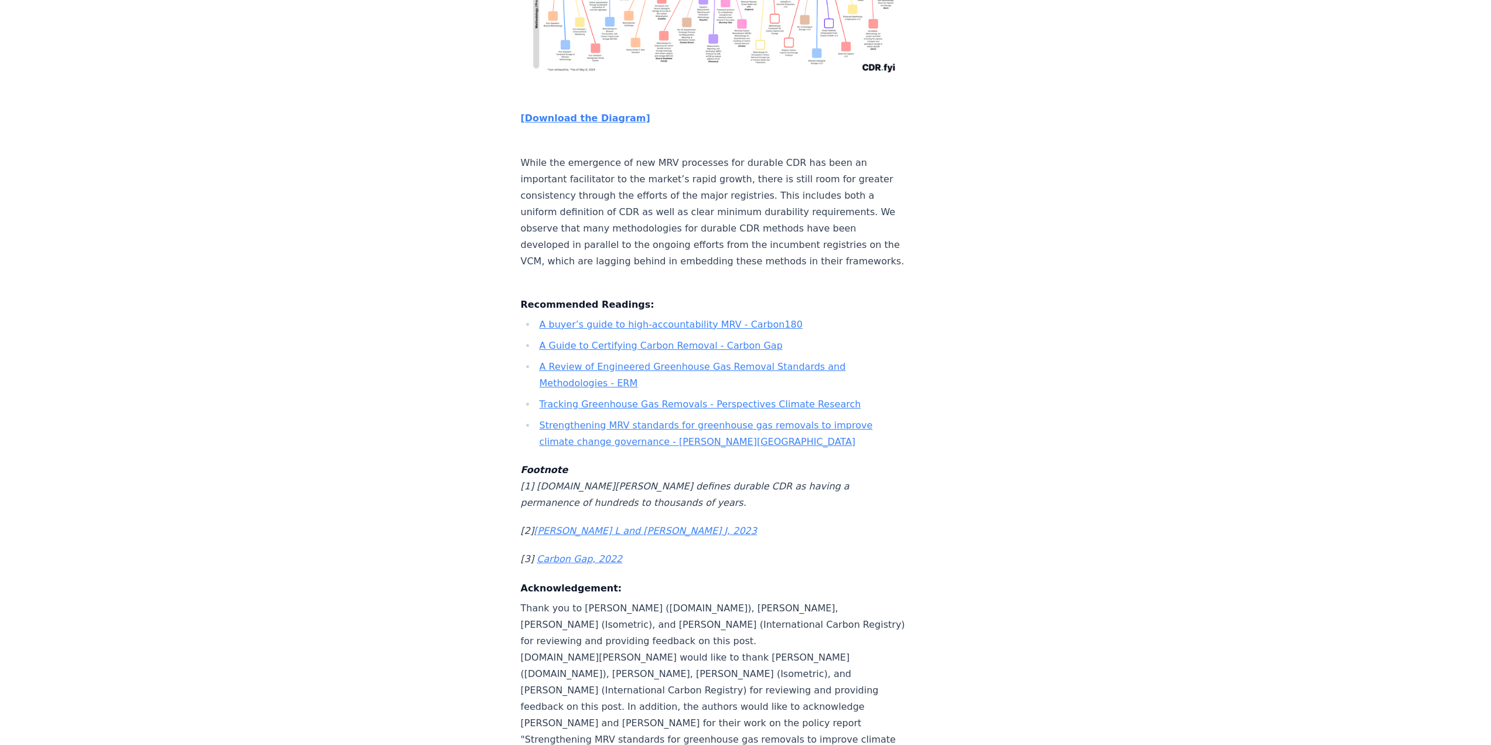
scroll to position [3327, 0]
click at [653, 326] on link "A buyer’s guide to high-accountability MRV - Carbon180" at bounding box center [671, 321] width 263 height 11
